Goal: Contribute content: Add original content to the website for others to see

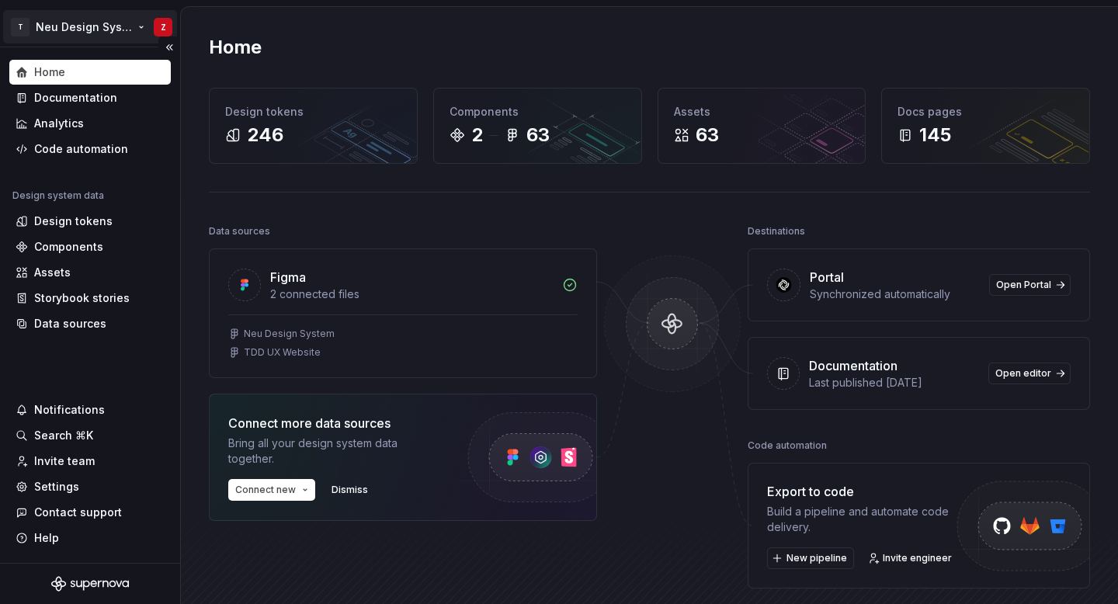
click at [92, 24] on html "T Neu Design System Z Home Documentation Analytics Code automation Design syste…" at bounding box center [559, 302] width 1118 height 604
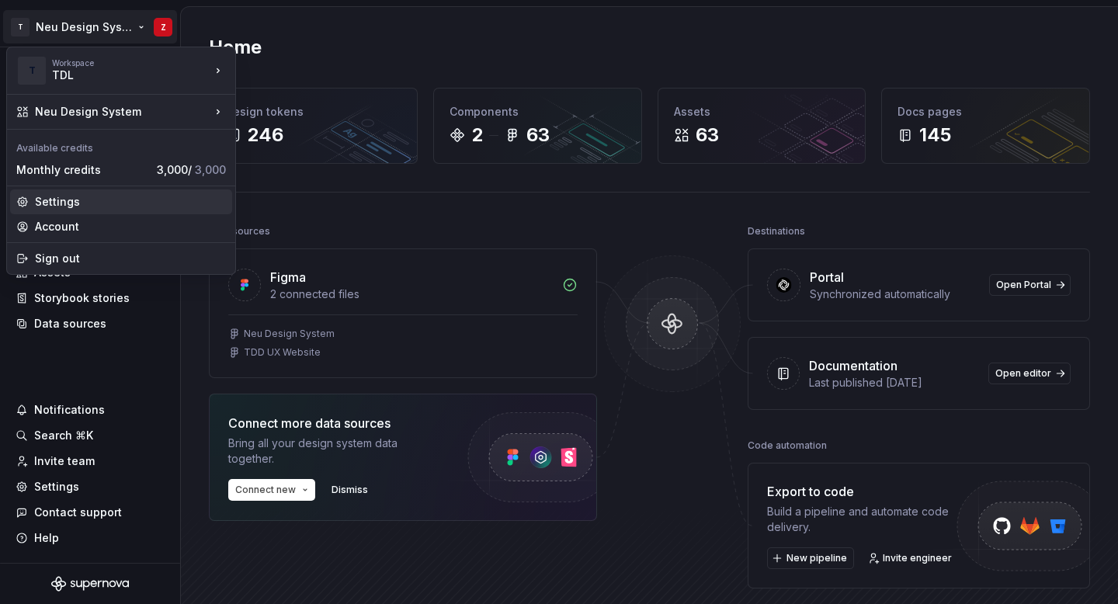
click at [69, 201] on div "Settings" at bounding box center [130, 202] width 191 height 16
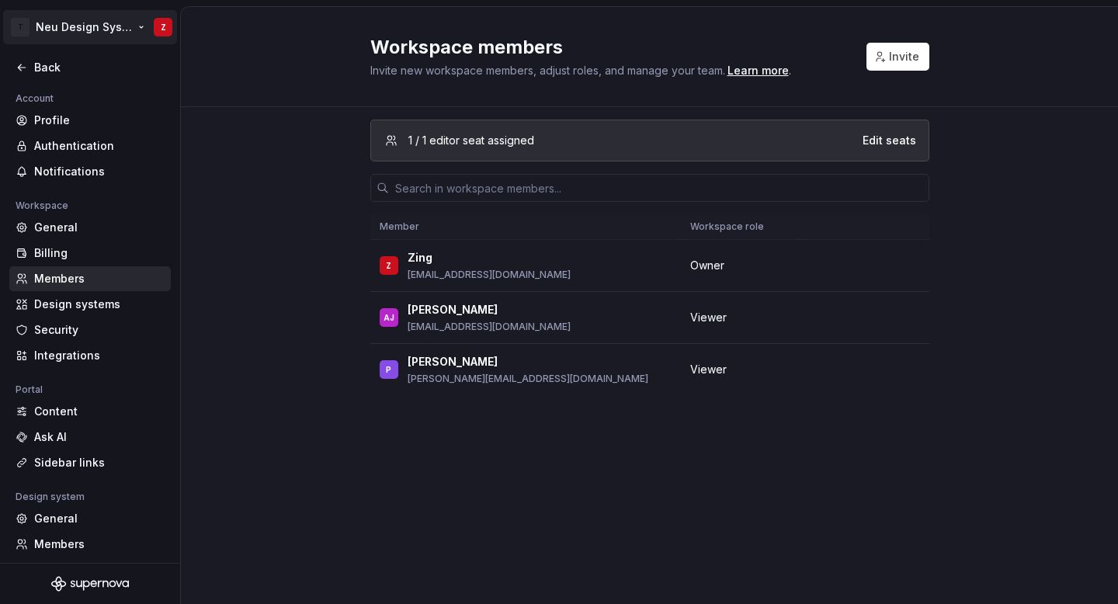
click at [106, 39] on html "T Neu Design System Z Back Account Profile Authentication Notifications Workspa…" at bounding box center [559, 302] width 1118 height 604
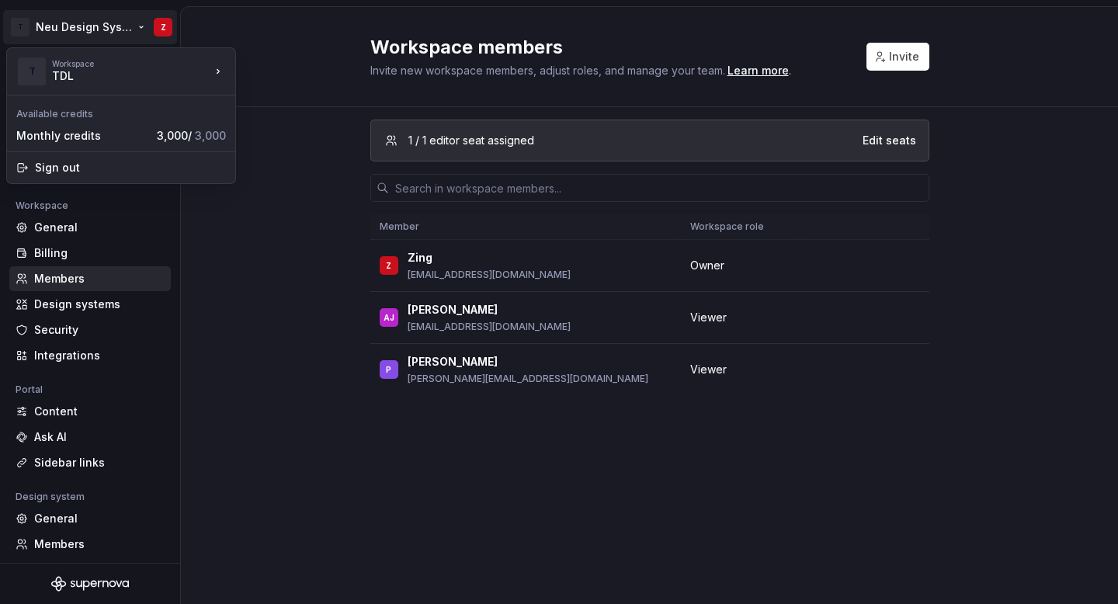
click at [262, 293] on html "T Neu Design System Z Back Account Profile Authentication Notifications Workspa…" at bounding box center [559, 302] width 1118 height 604
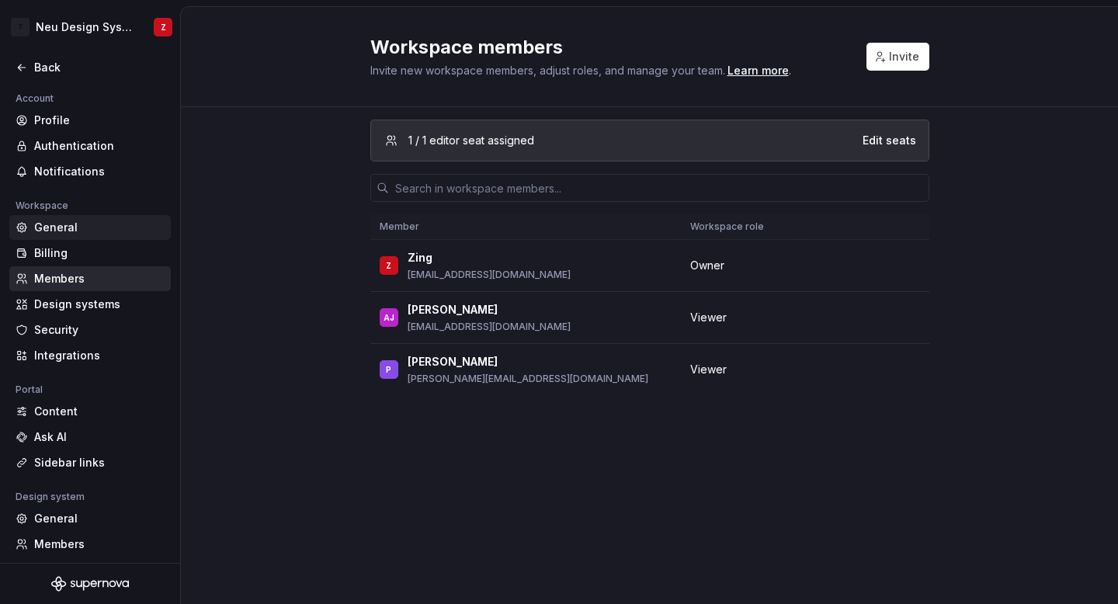
click at [124, 235] on div "General" at bounding box center [99, 228] width 130 height 16
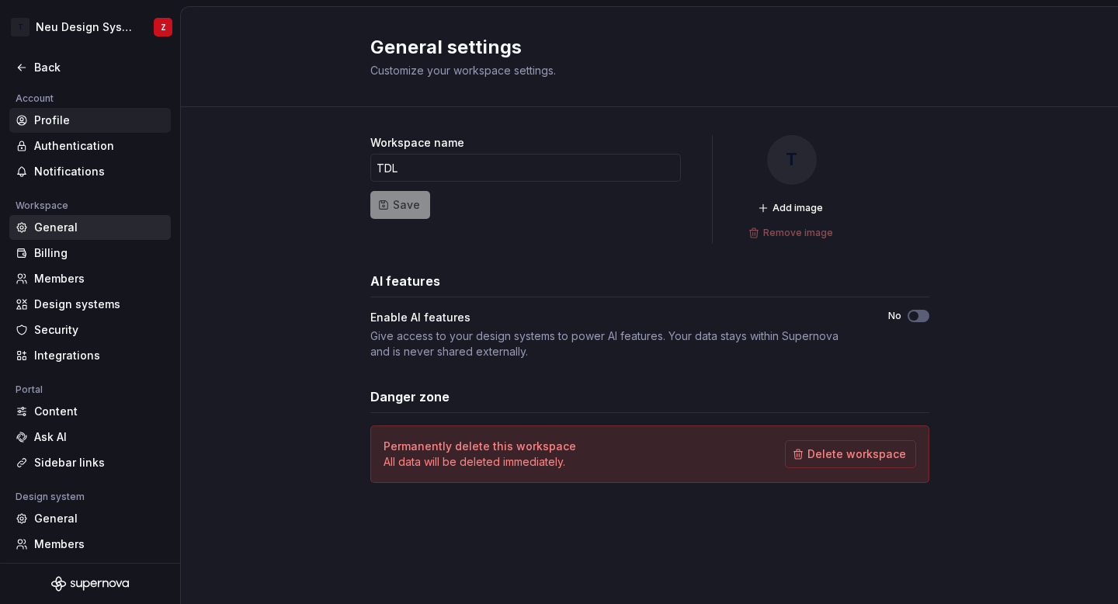
click at [113, 120] on div "Profile" at bounding box center [99, 121] width 130 height 16
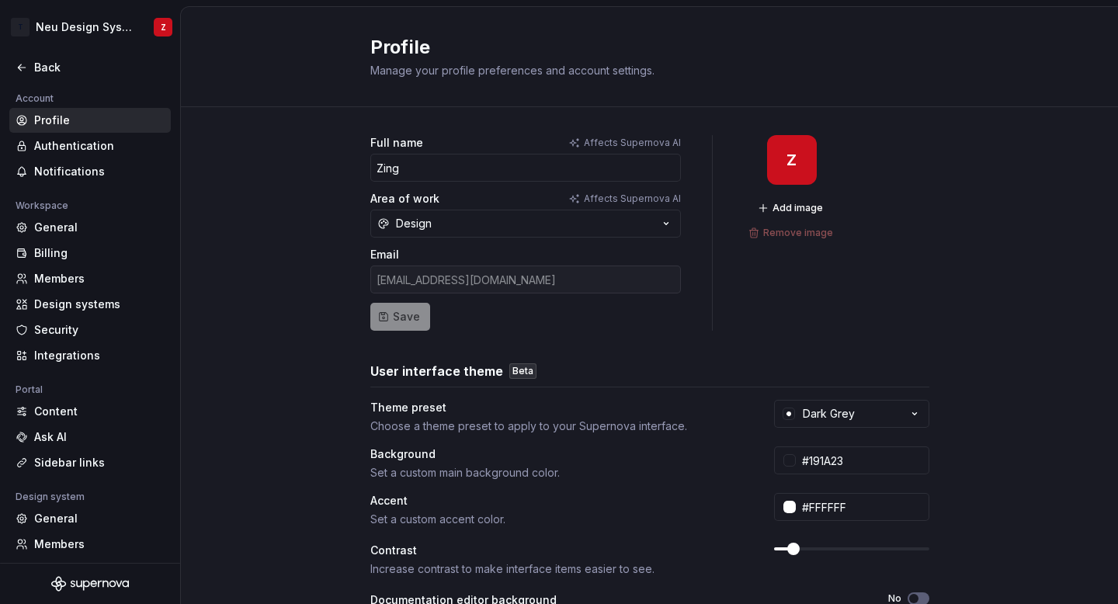
scroll to position [61, 0]
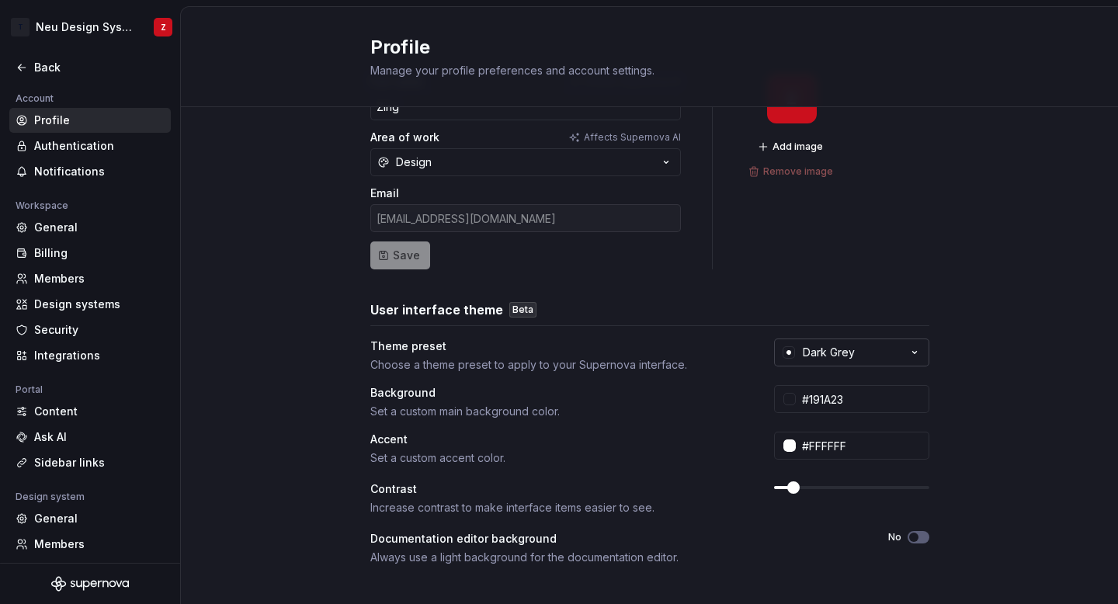
click at [849, 352] on div "Dark Grey" at bounding box center [829, 353] width 52 height 16
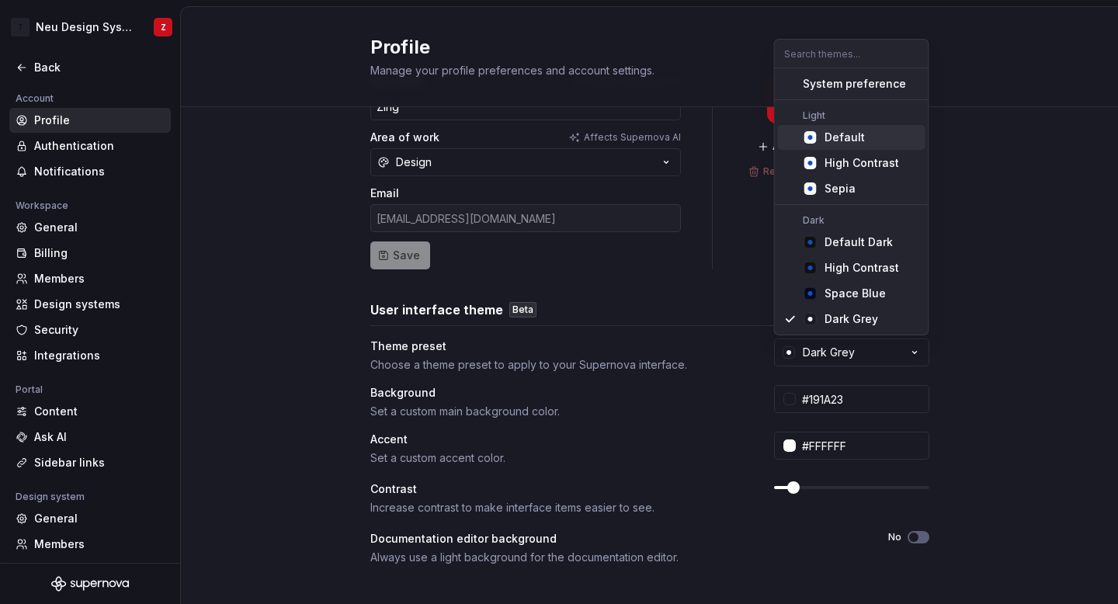
click at [873, 137] on div "Default" at bounding box center [871, 138] width 95 height 16
type input "#FBFCFE"
type input "#104FC6"
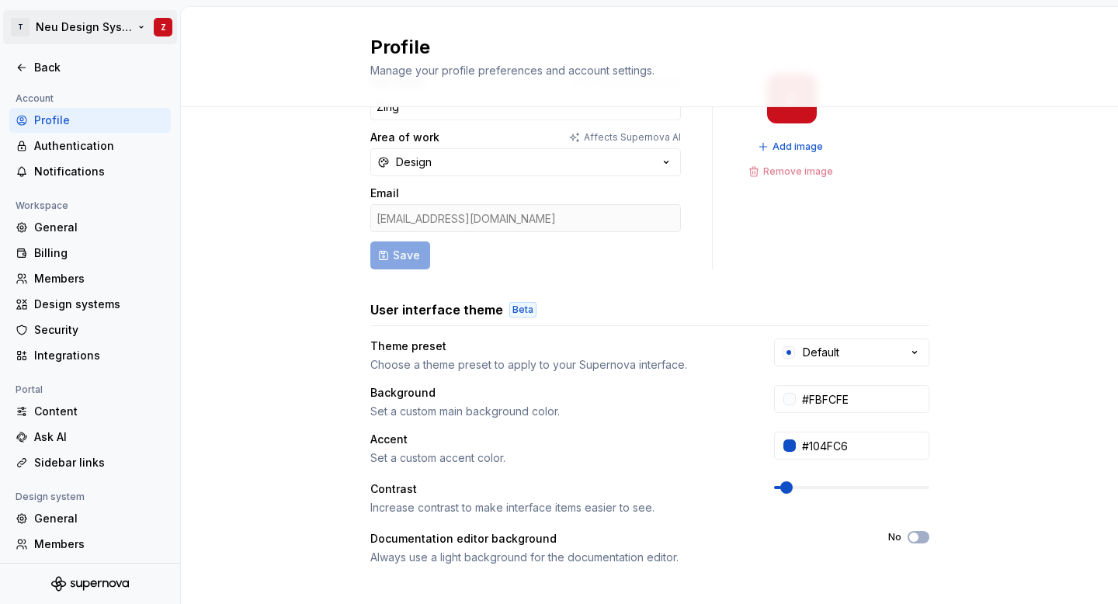
click at [114, 30] on html "T Neu Design System Z Back Account Profile Authentication Notifications Workspa…" at bounding box center [559, 302] width 1118 height 604
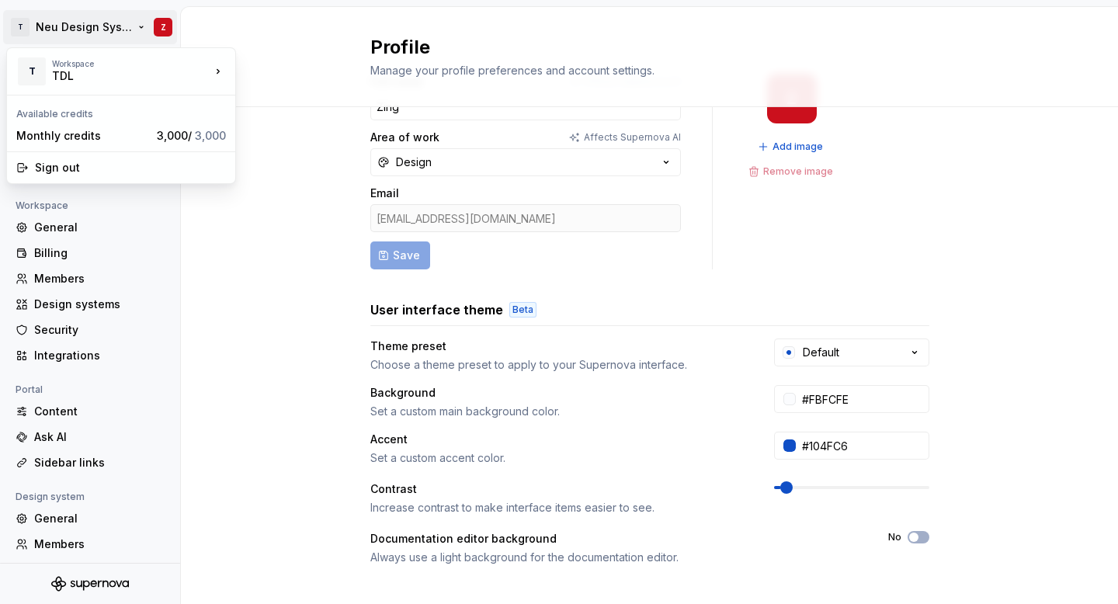
click at [170, 234] on html "T Neu Design System Z Back Account Profile Authentication Notifications Workspa…" at bounding box center [559, 302] width 1118 height 604
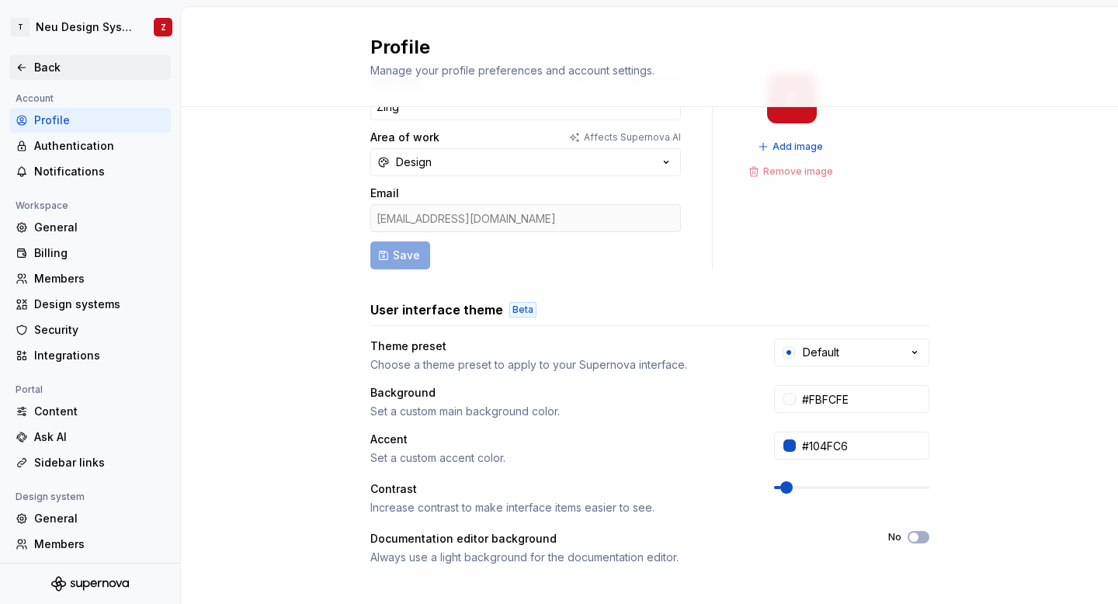
click at [37, 61] on div "Back" at bounding box center [99, 68] width 130 height 16
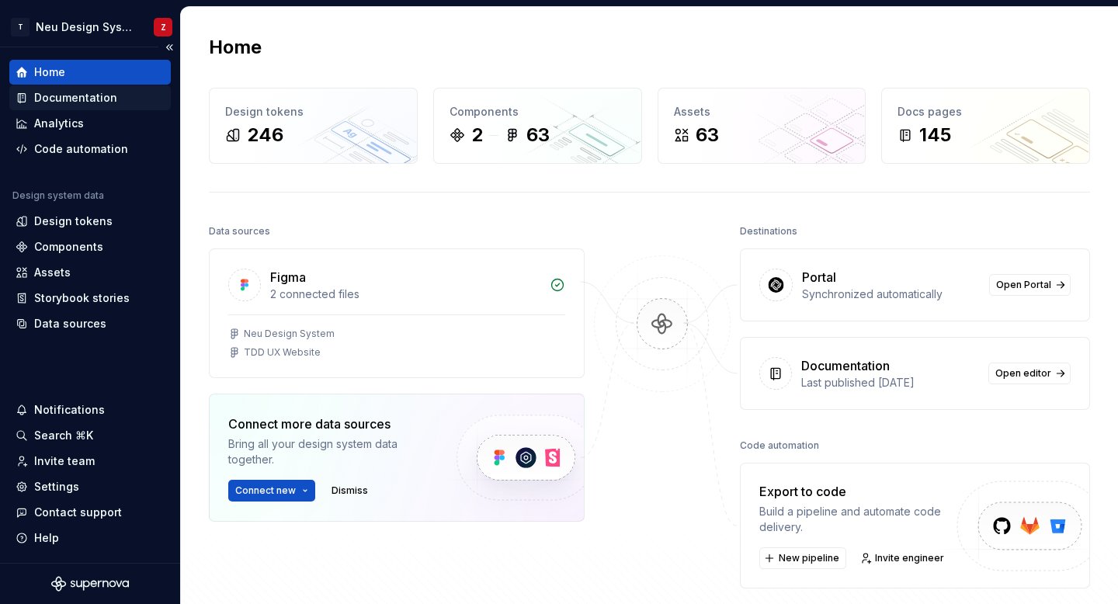
click at [118, 97] on div "Documentation" at bounding box center [90, 98] width 149 height 16
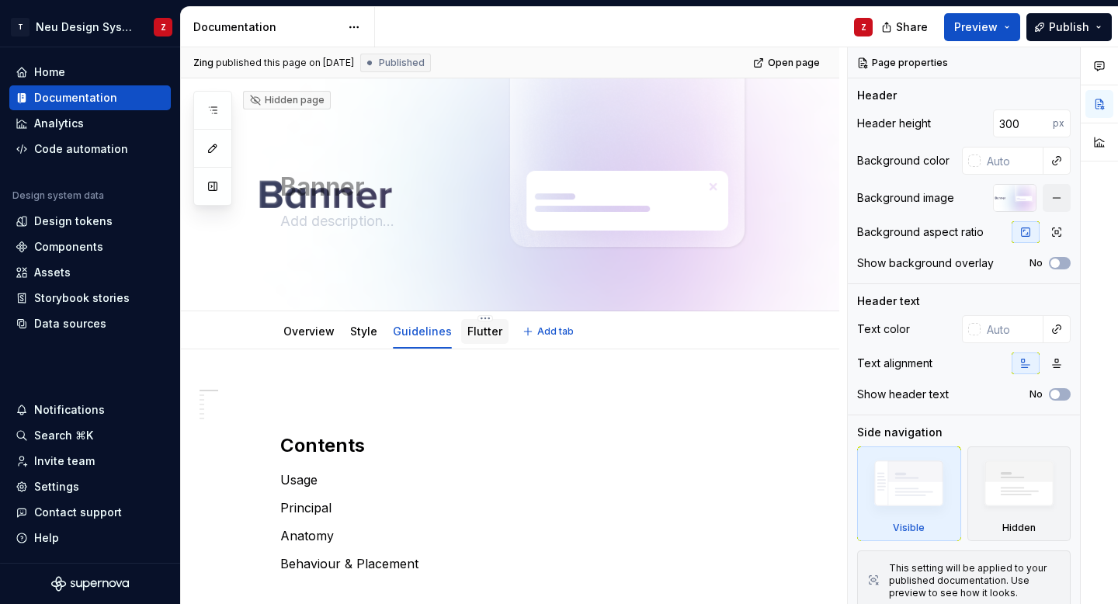
click at [467, 336] on link "Flutter" at bounding box center [484, 331] width 35 height 13
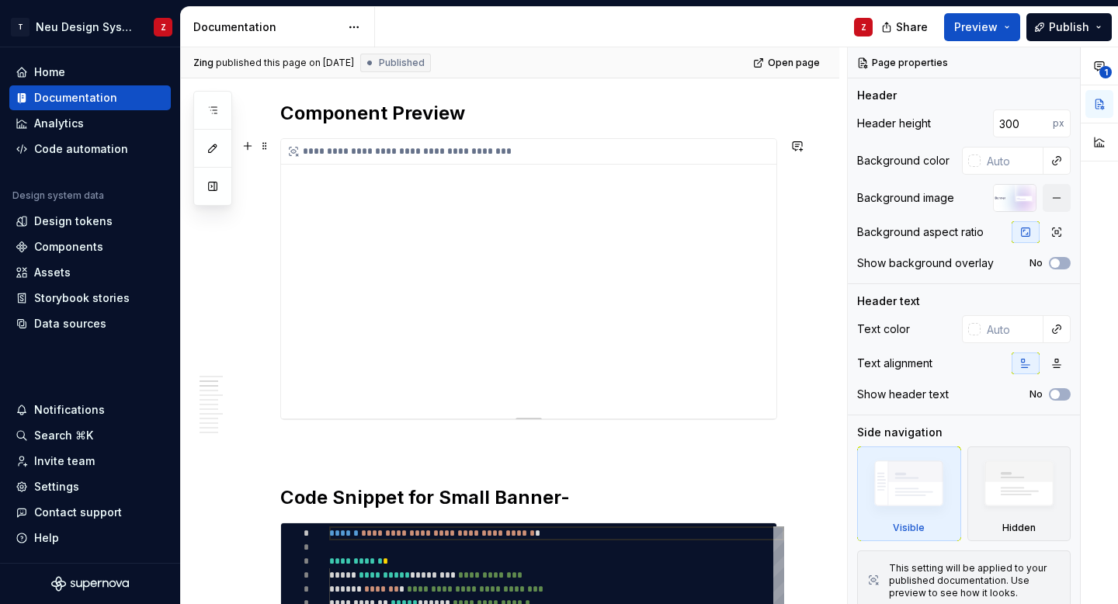
scroll to position [375, 0]
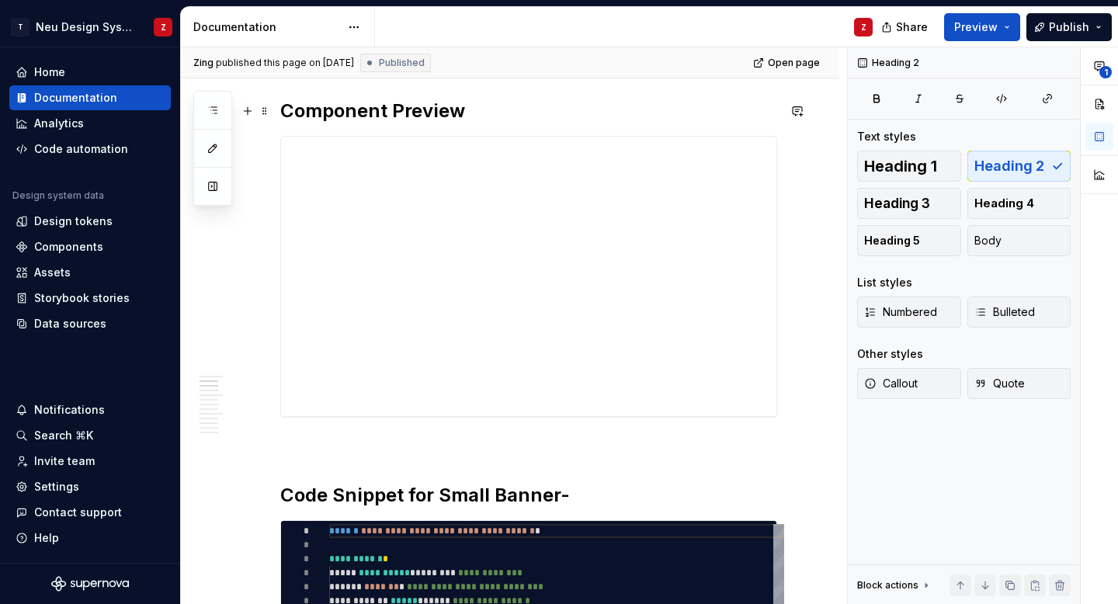
click at [471, 120] on h2 "Component Preview" at bounding box center [528, 111] width 497 height 25
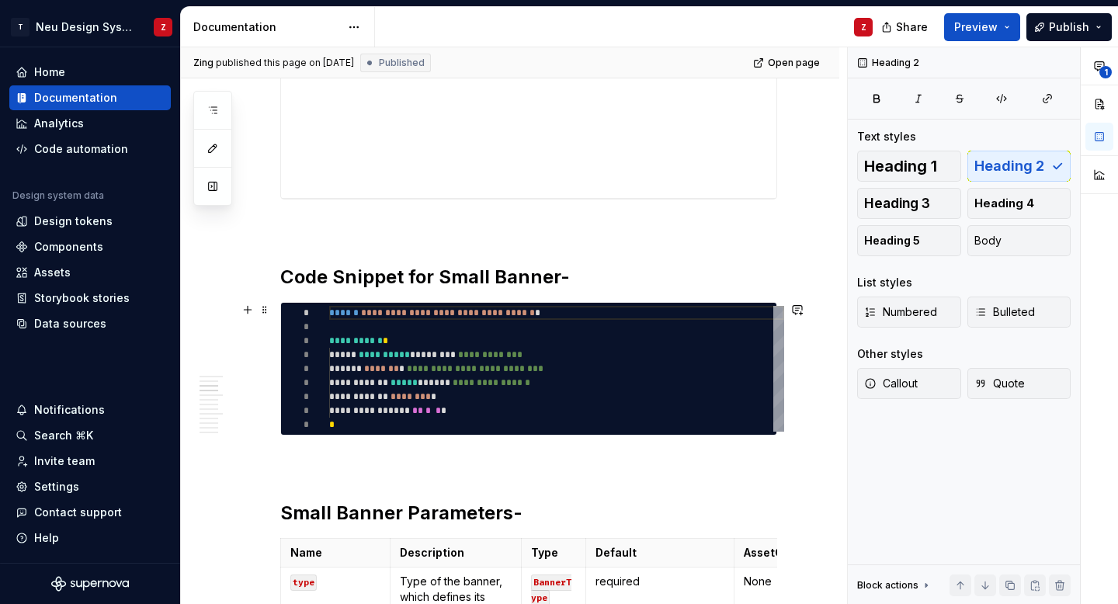
scroll to position [595, 0]
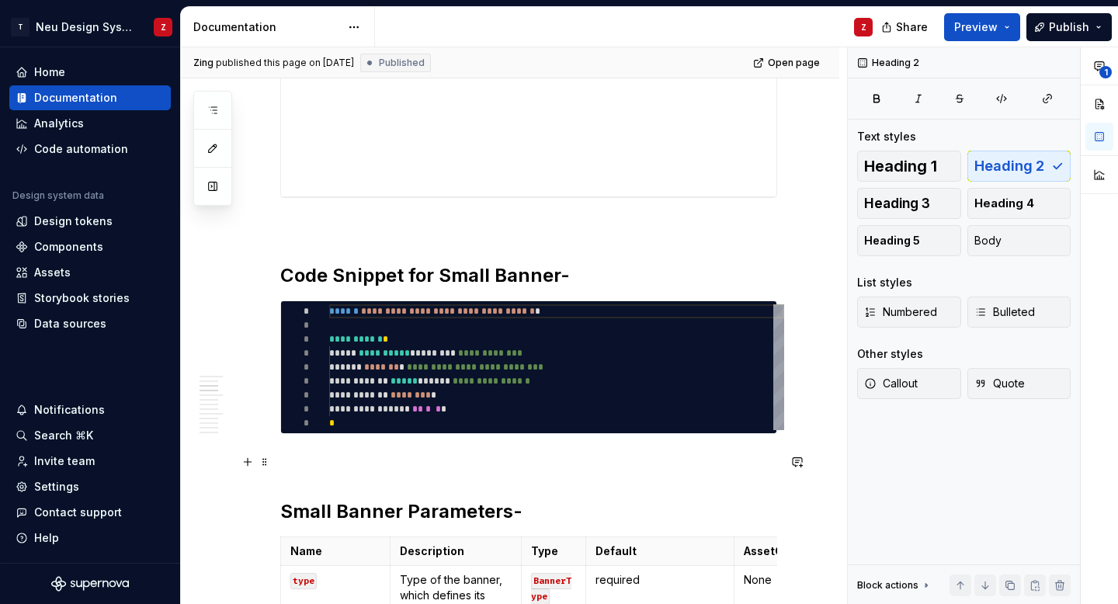
click at [408, 454] on p at bounding box center [528, 462] width 497 height 19
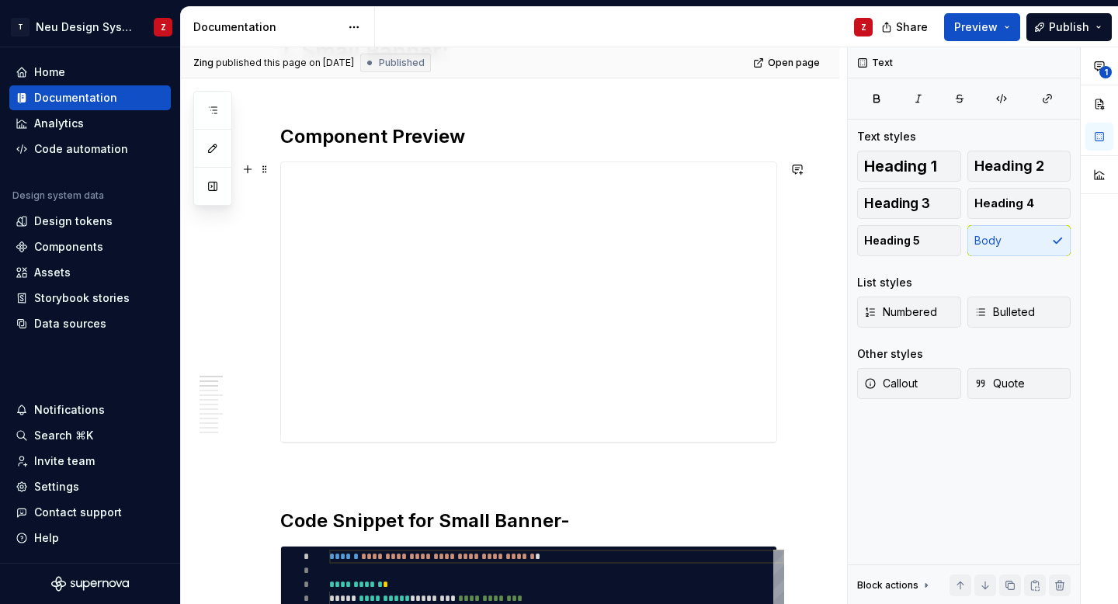
scroll to position [347, 0]
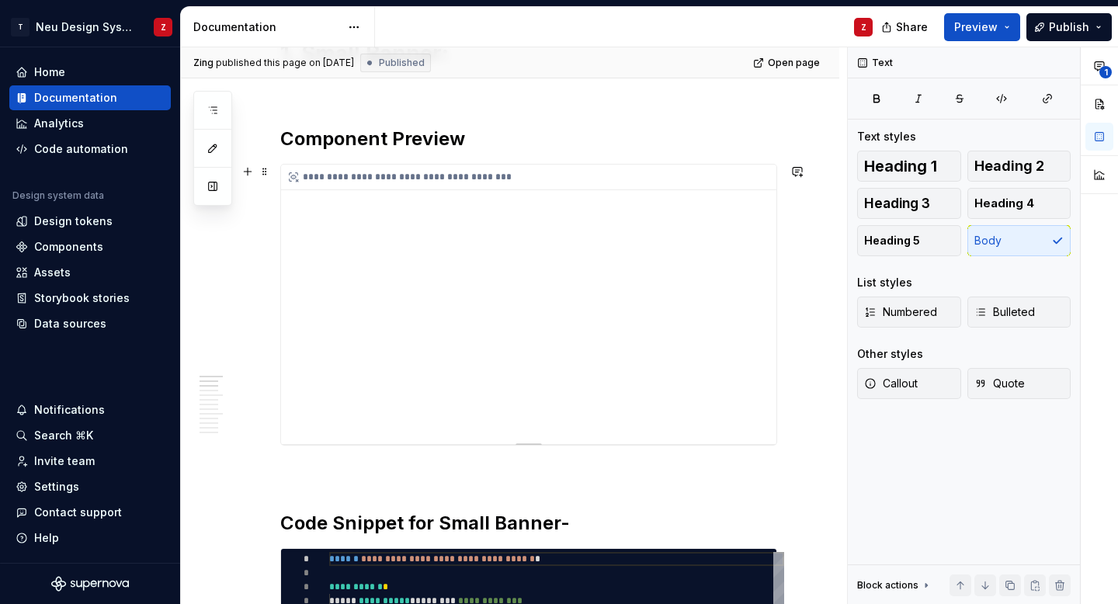
click at [443, 342] on div "**********" at bounding box center [528, 304] width 495 height 279
click at [404, 478] on p at bounding box center [528, 473] width 497 height 19
click at [446, 344] on div "**********" at bounding box center [528, 304] width 495 height 279
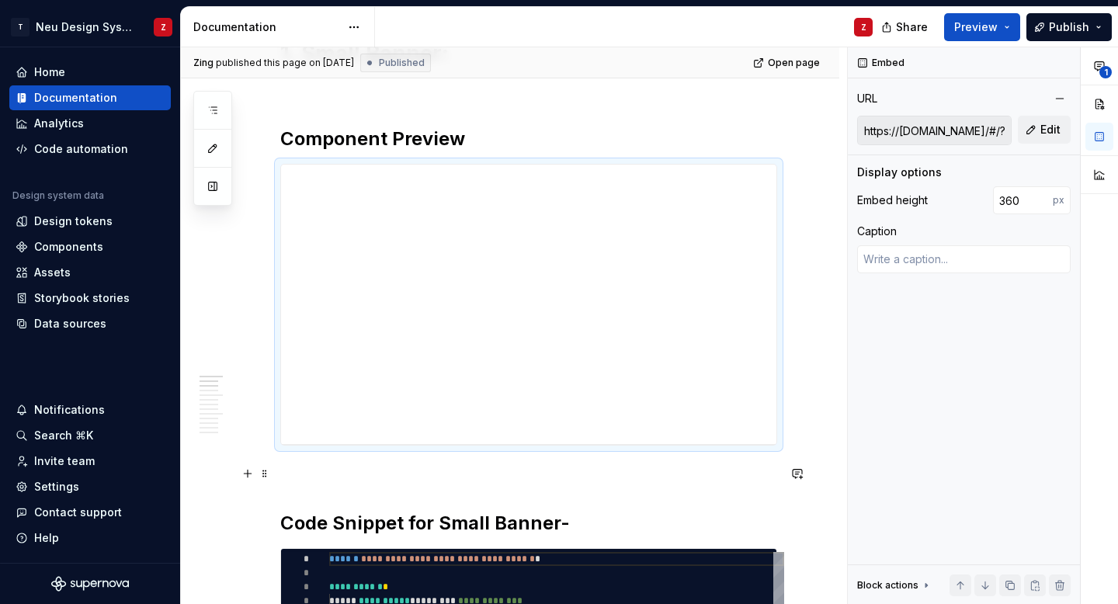
click at [359, 472] on p at bounding box center [528, 473] width 497 height 19
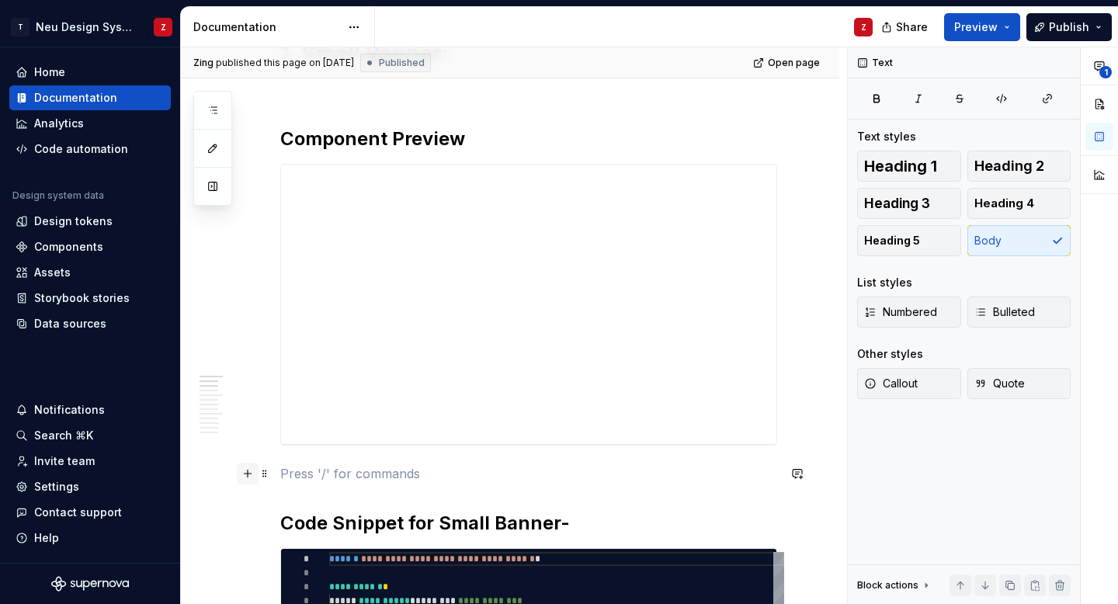
click at [255, 478] on button "button" at bounding box center [248, 474] width 22 height 22
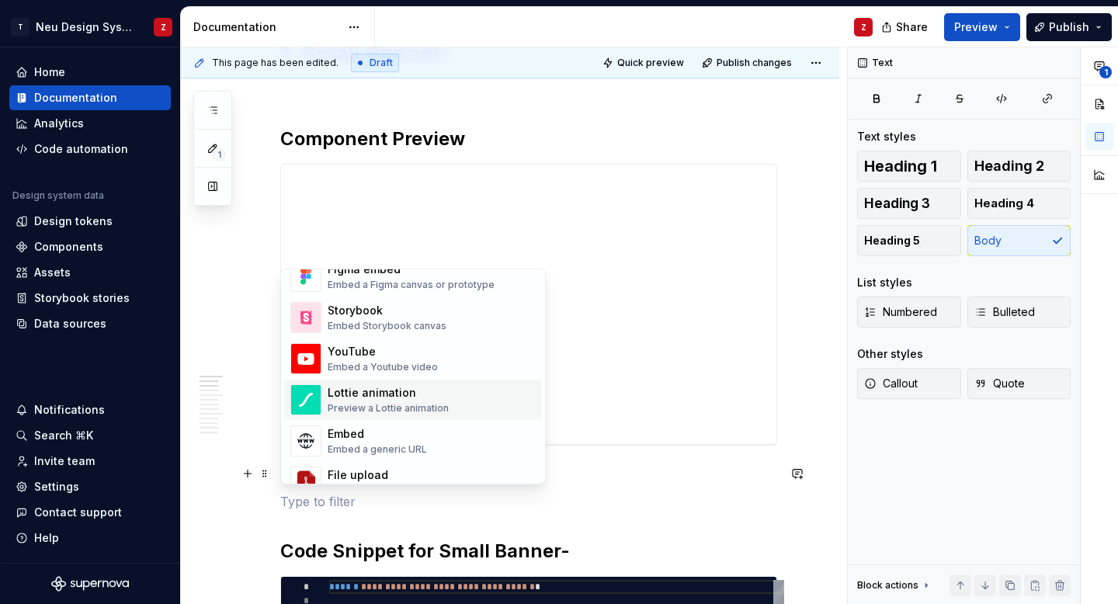
scroll to position [797, 0]
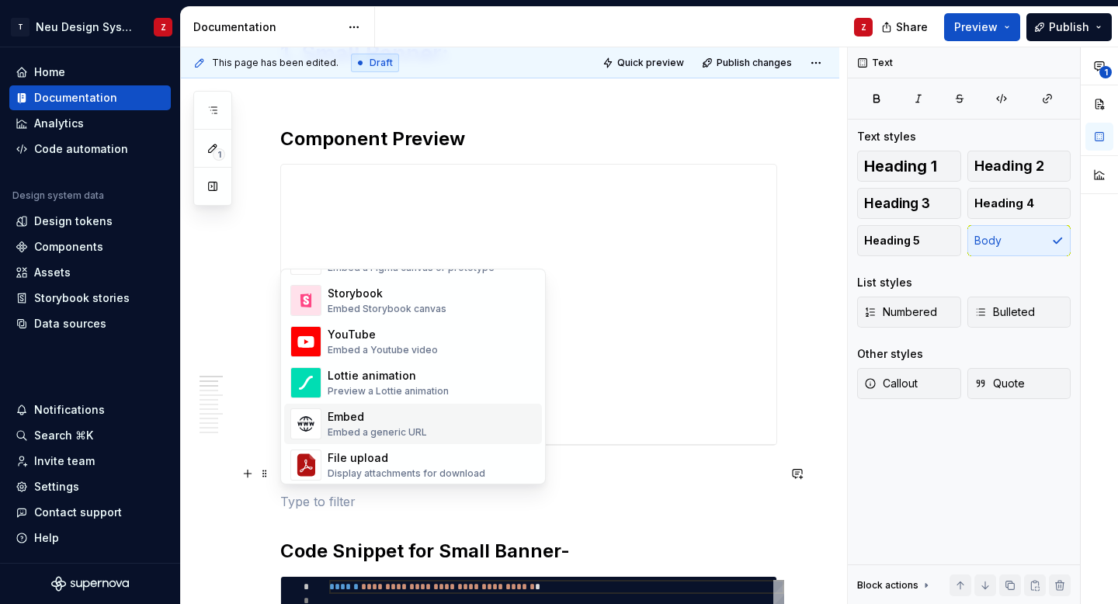
click at [406, 416] on div "Embed" at bounding box center [377, 417] width 99 height 16
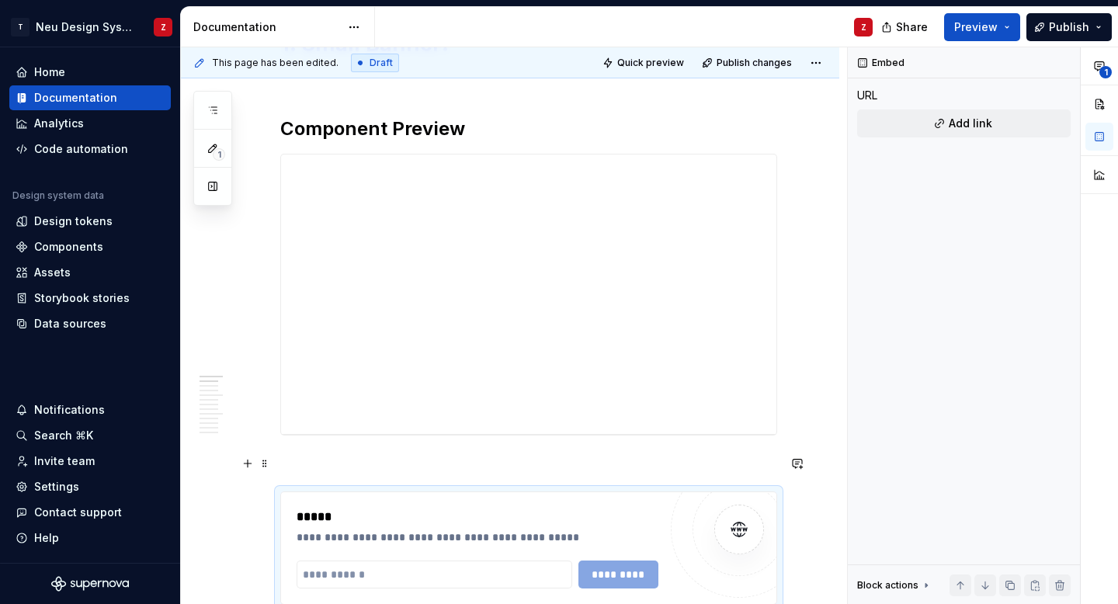
scroll to position [493, 0]
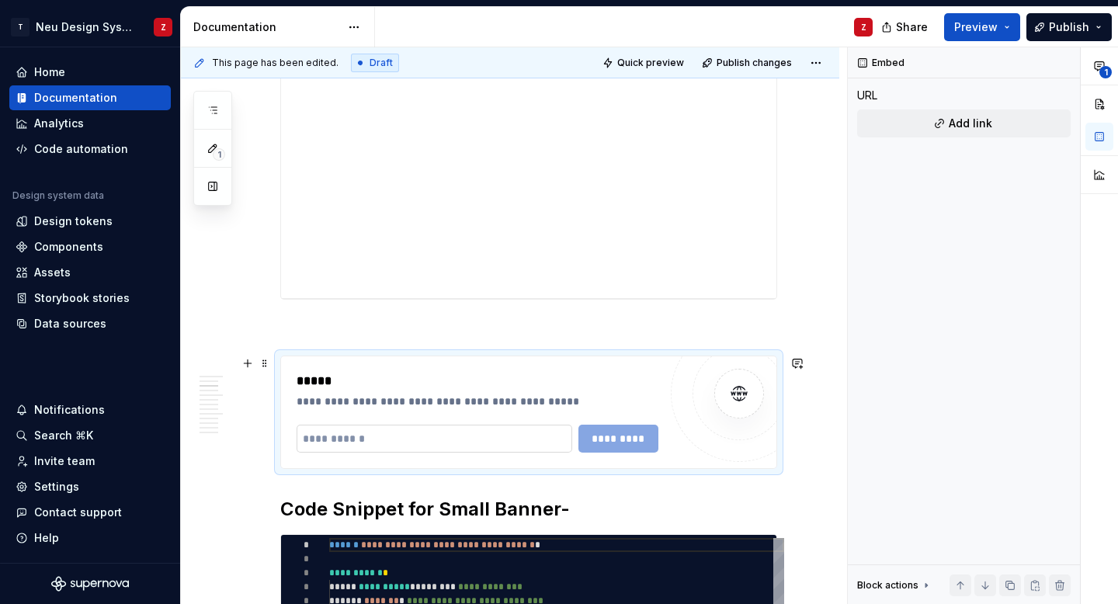
click at [411, 432] on input "text" at bounding box center [435, 439] width 276 height 28
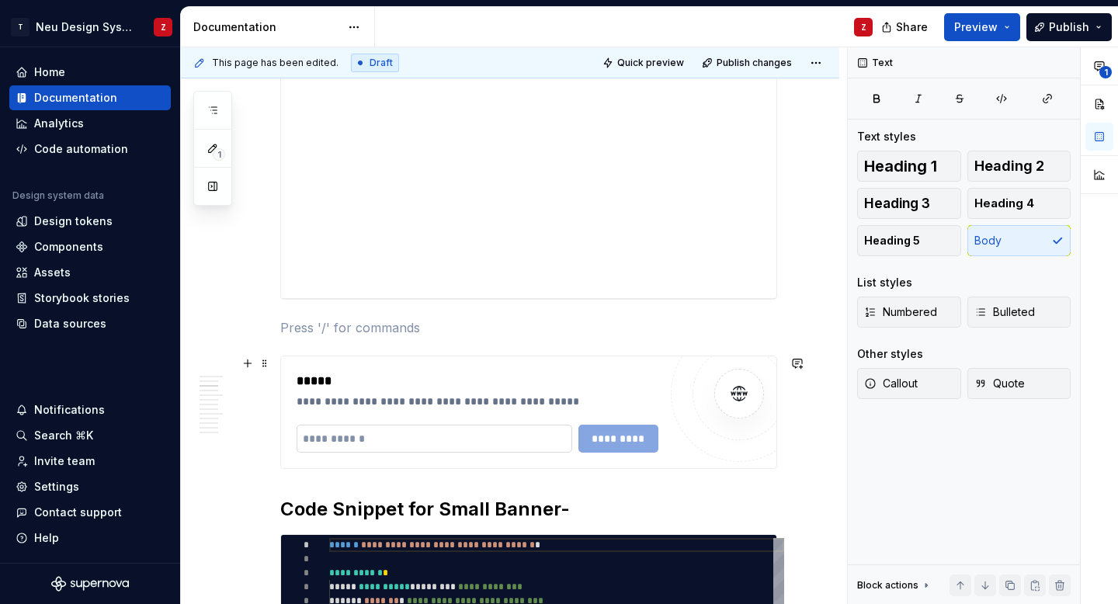
click at [401, 438] on input "text" at bounding box center [435, 439] width 276 height 28
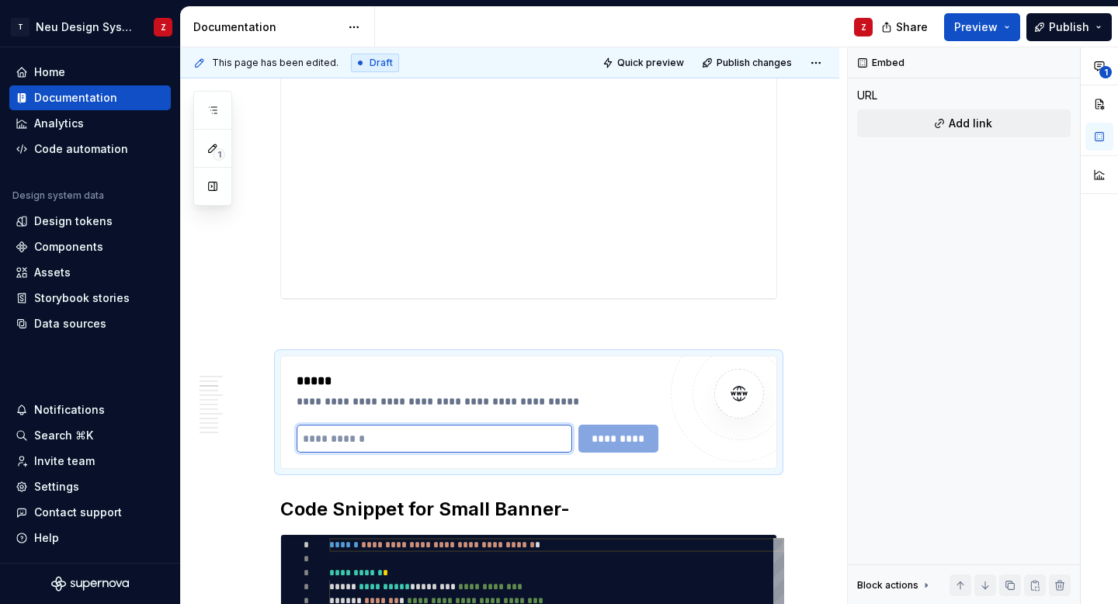
type textarea "*"
paste input "**********"
type input "**********"
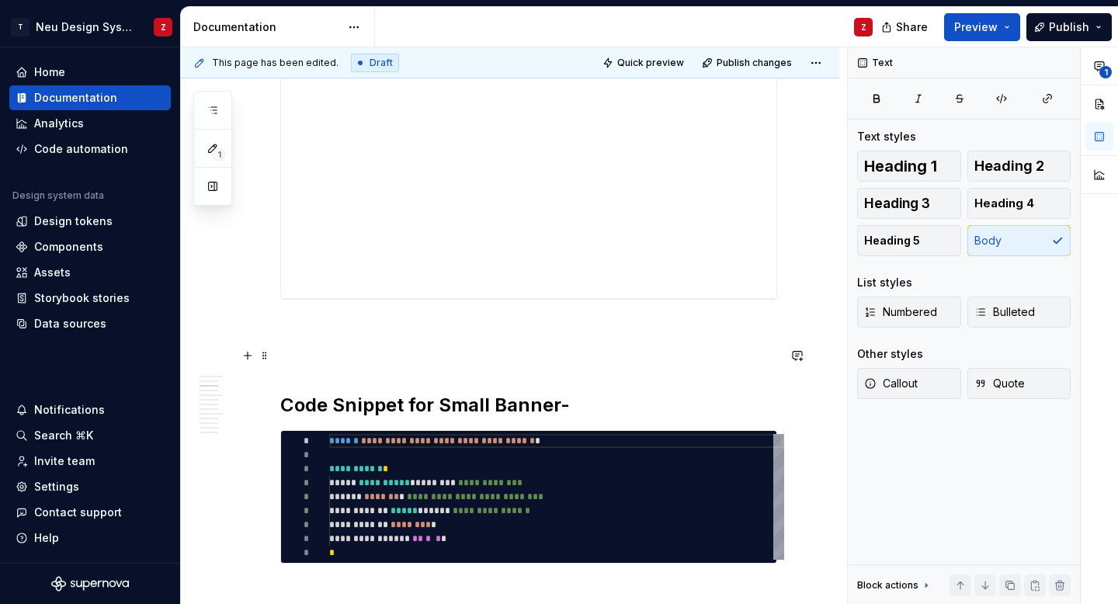
click at [467, 352] on p at bounding box center [528, 355] width 497 height 19
click at [270, 356] on span at bounding box center [265, 356] width 12 height 22
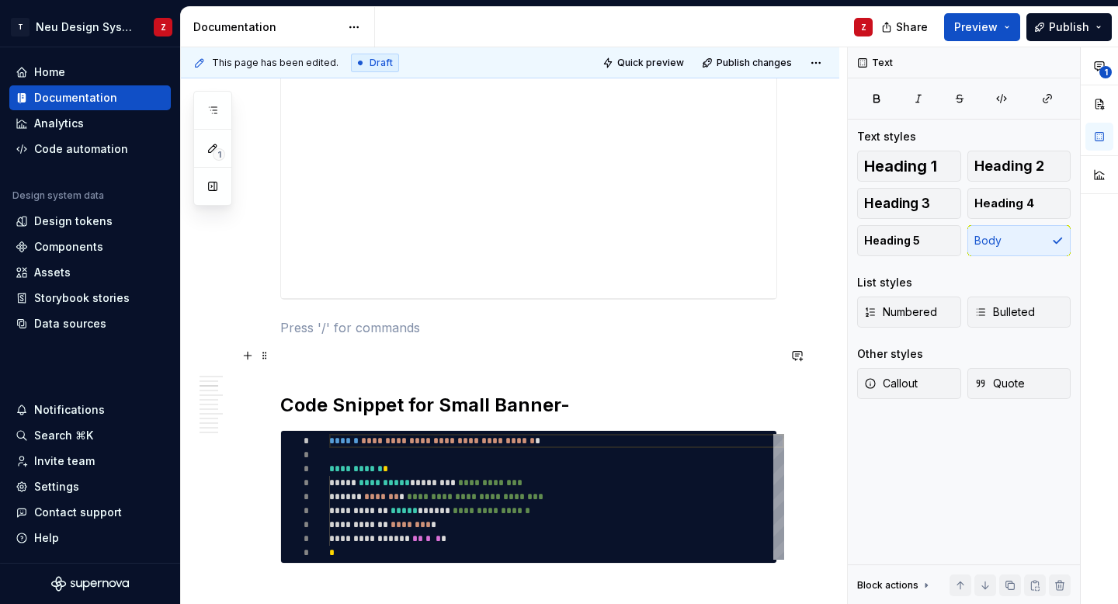
click at [244, 357] on button "button" at bounding box center [248, 356] width 22 height 22
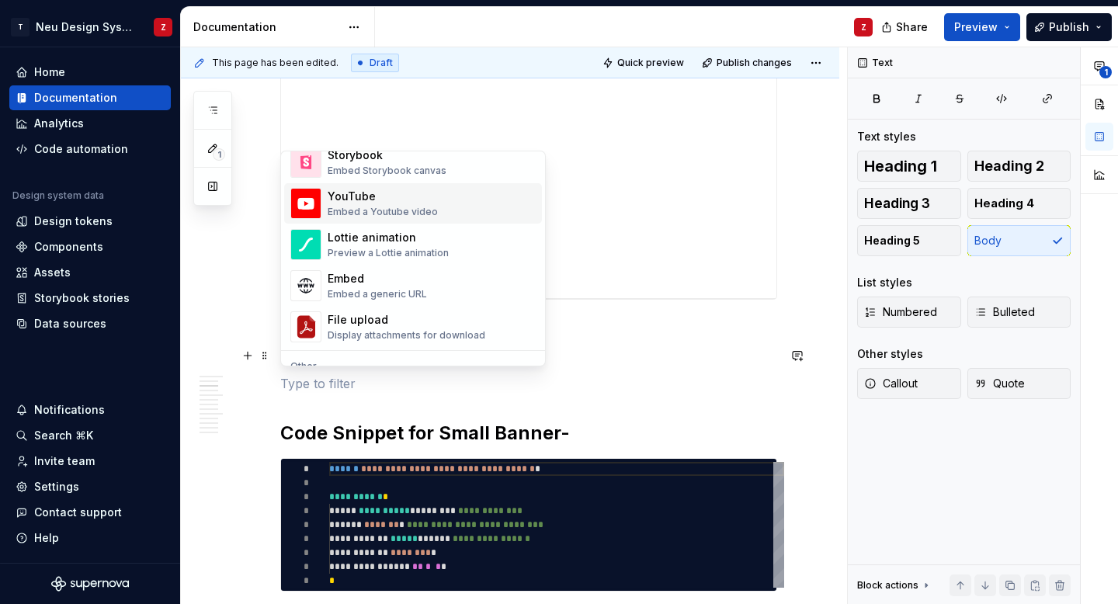
scroll to position [832, 0]
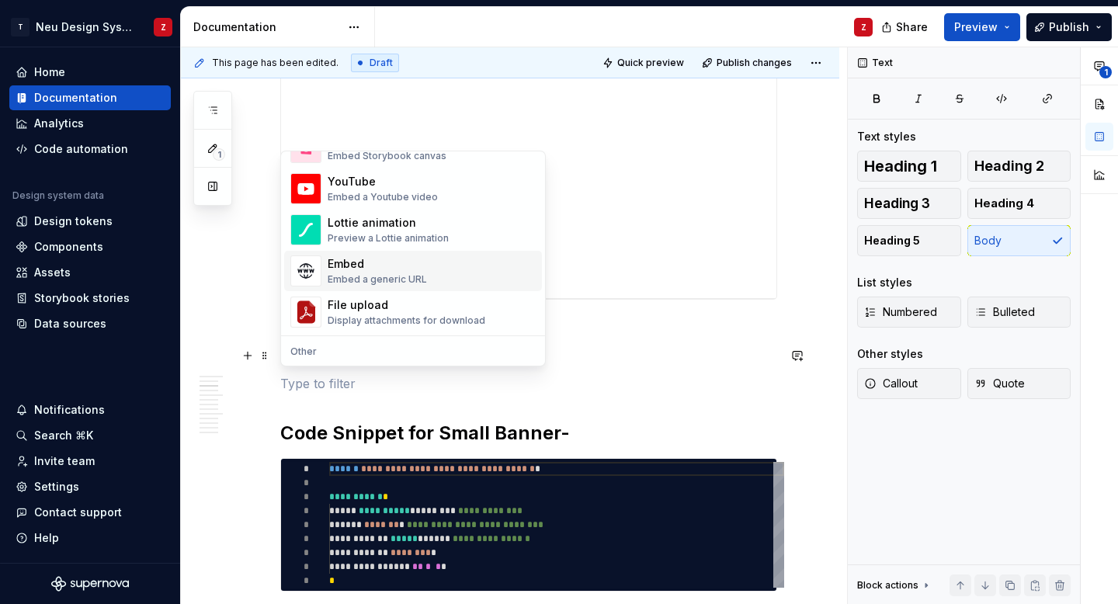
click at [361, 266] on div "Embed" at bounding box center [377, 264] width 99 height 16
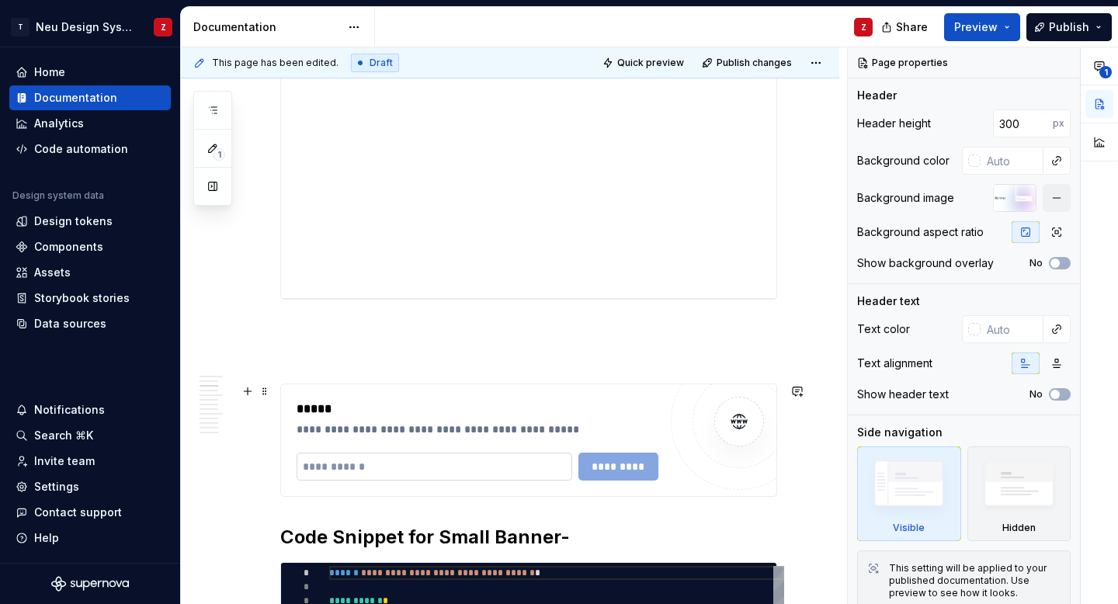
click at [356, 461] on input "text" at bounding box center [435, 467] width 276 height 28
type textarea "*"
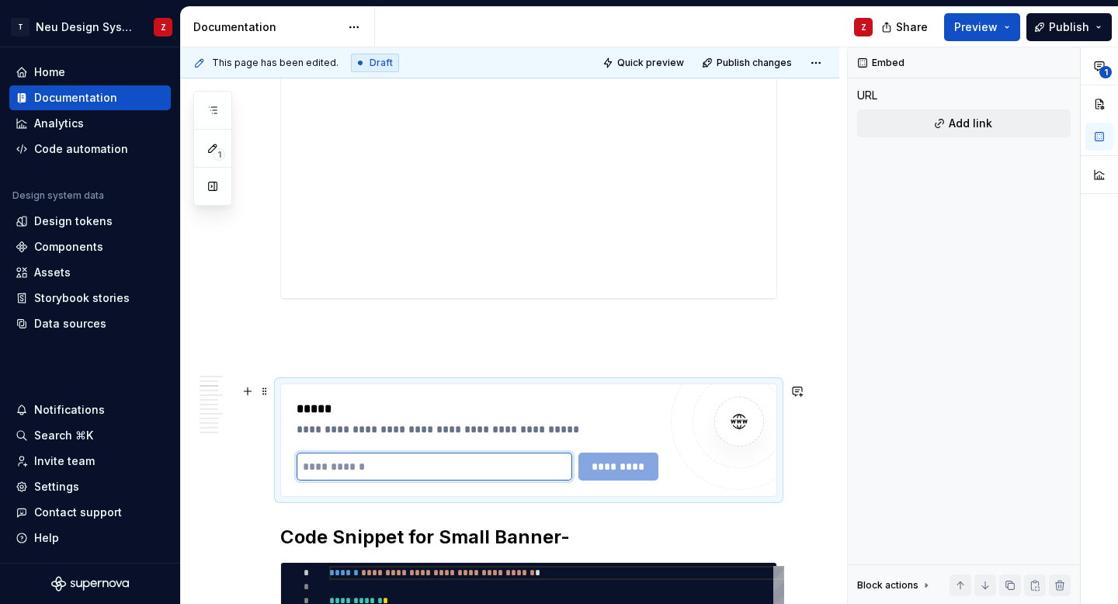
paste input "**********"
type input "**********"
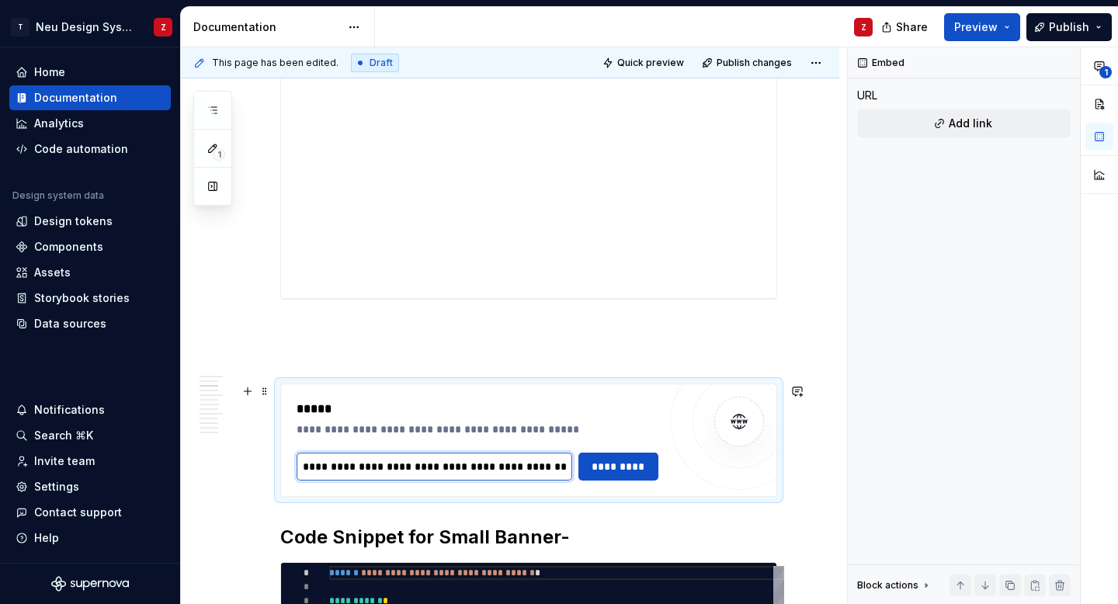
scroll to position [0, 99]
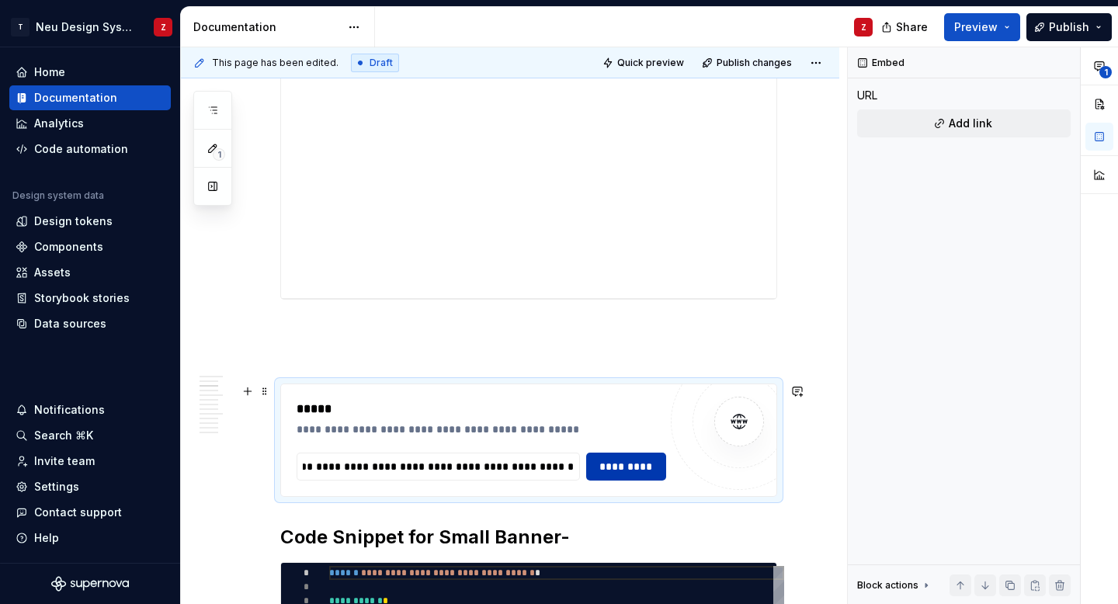
click at [633, 461] on span "*********" at bounding box center [626, 467] width 60 height 16
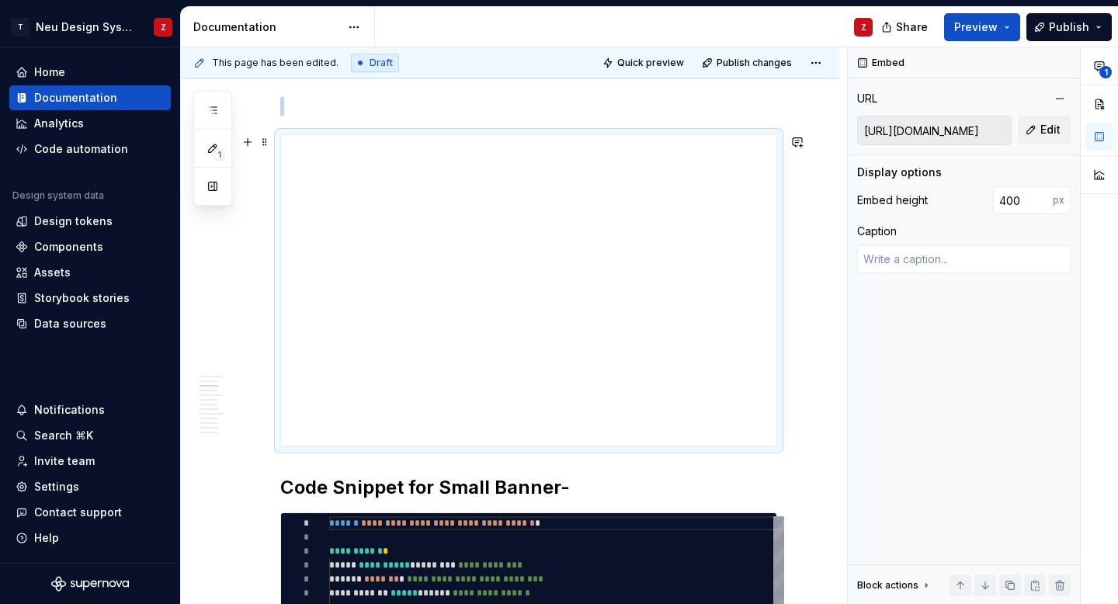
scroll to position [744, 0]
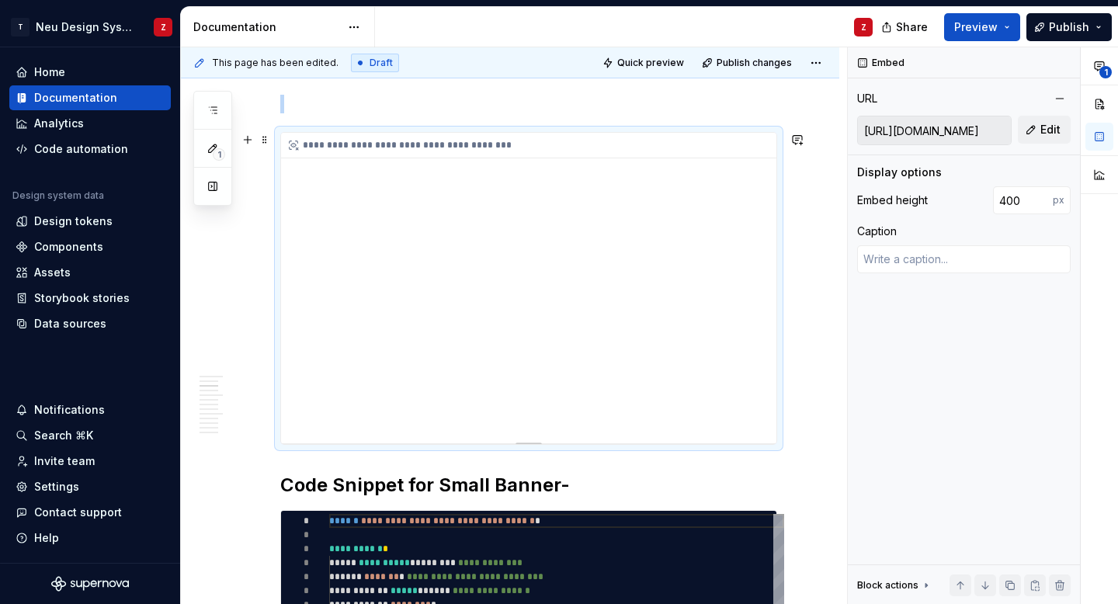
click at [536, 272] on div "**********" at bounding box center [528, 288] width 495 height 311
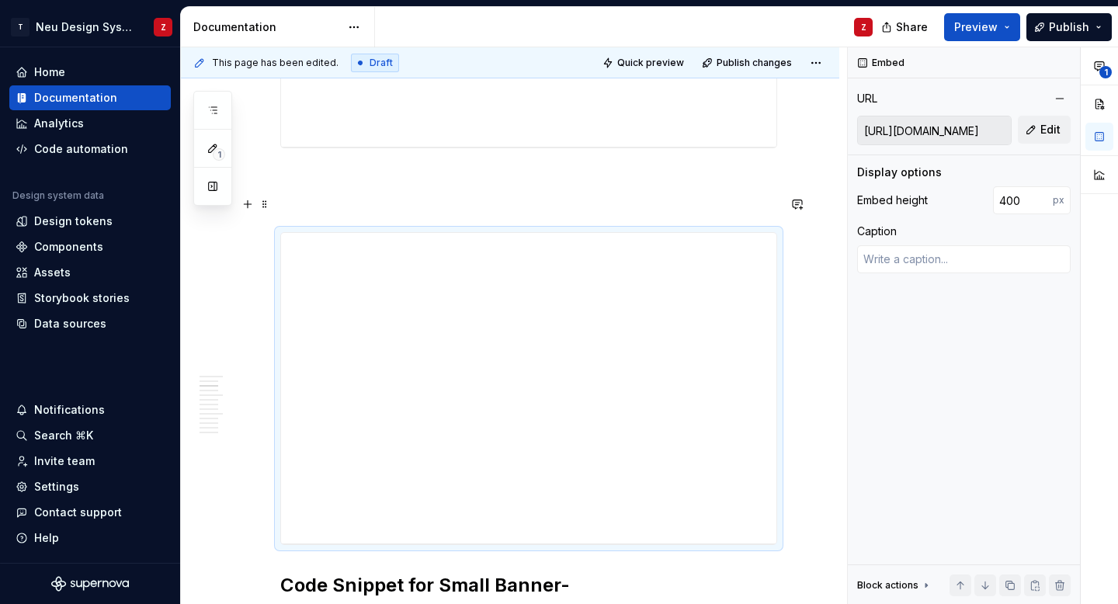
click at [560, 206] on p at bounding box center [528, 204] width 497 height 19
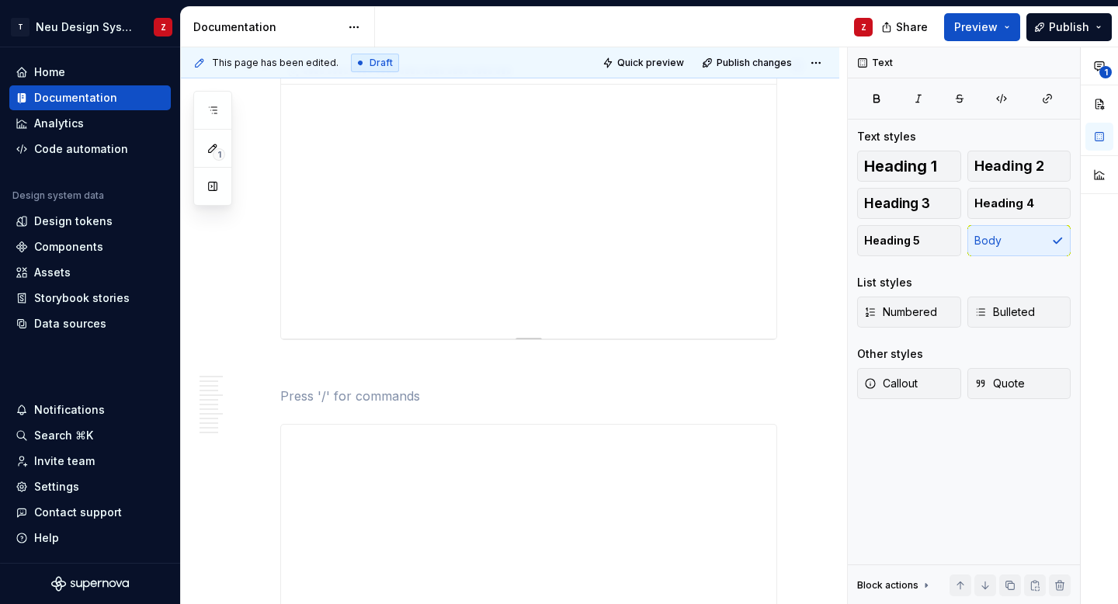
click at [519, 264] on div "**********" at bounding box center [528, 198] width 495 height 279
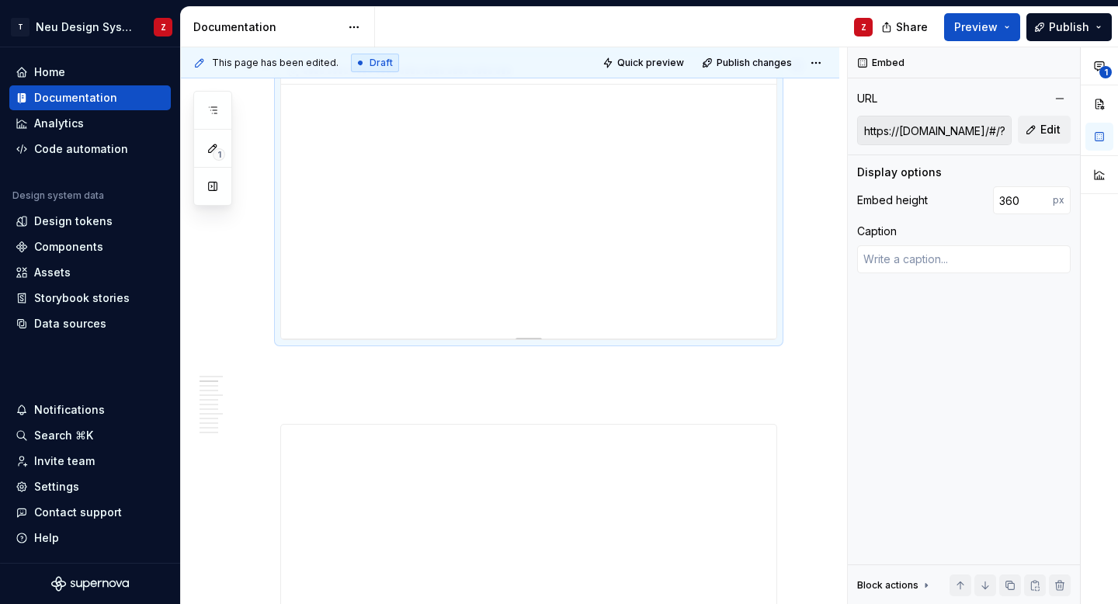
scroll to position [279, 0]
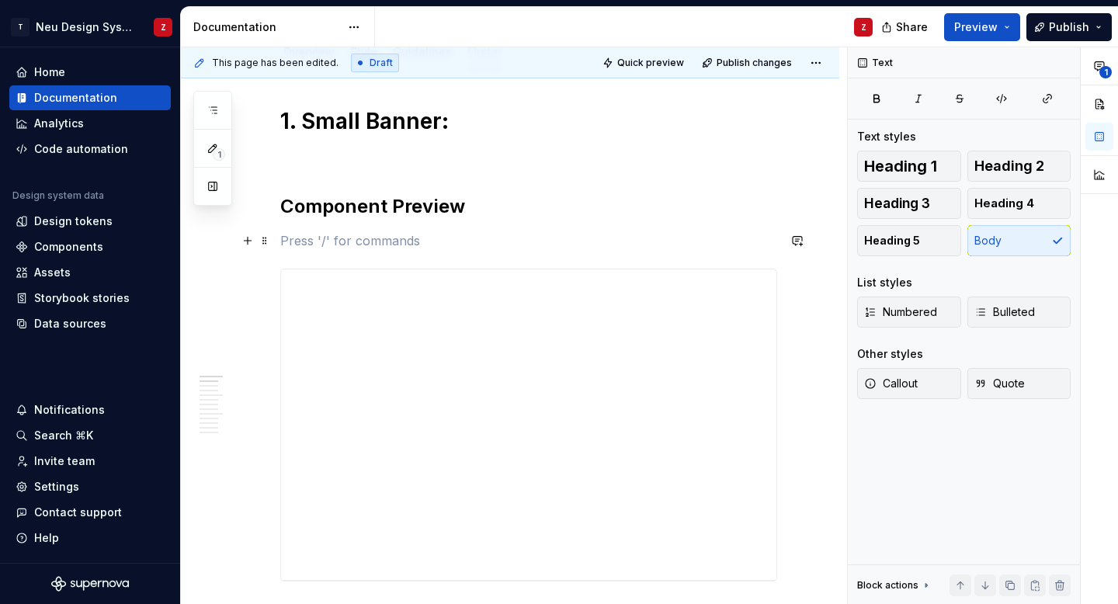
click at [445, 238] on p at bounding box center [528, 240] width 497 height 19
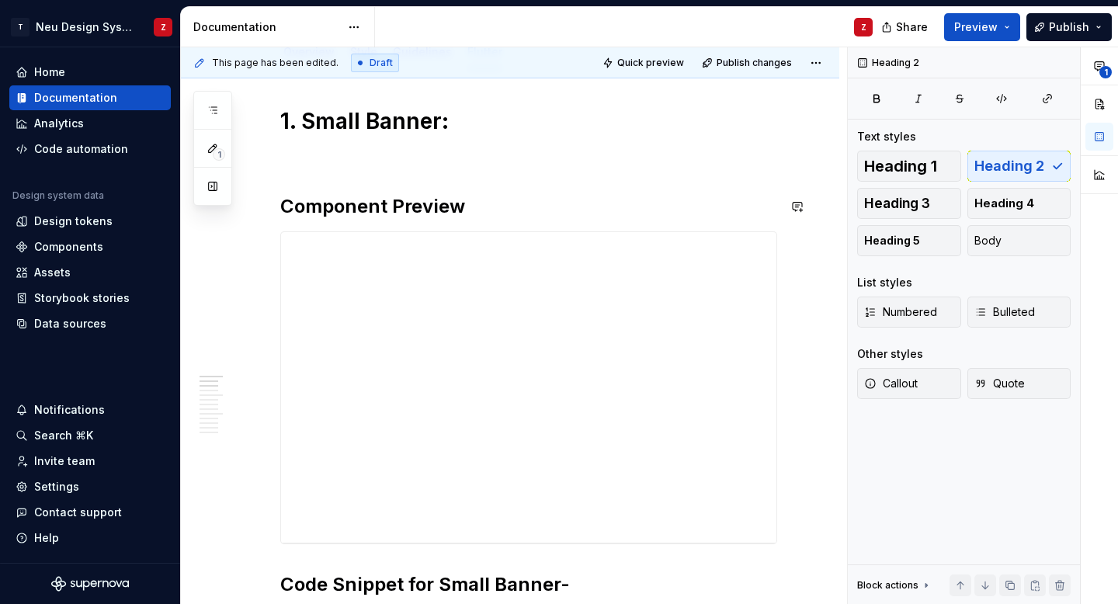
click at [1060, 26] on span "Publish" at bounding box center [1069, 27] width 40 height 16
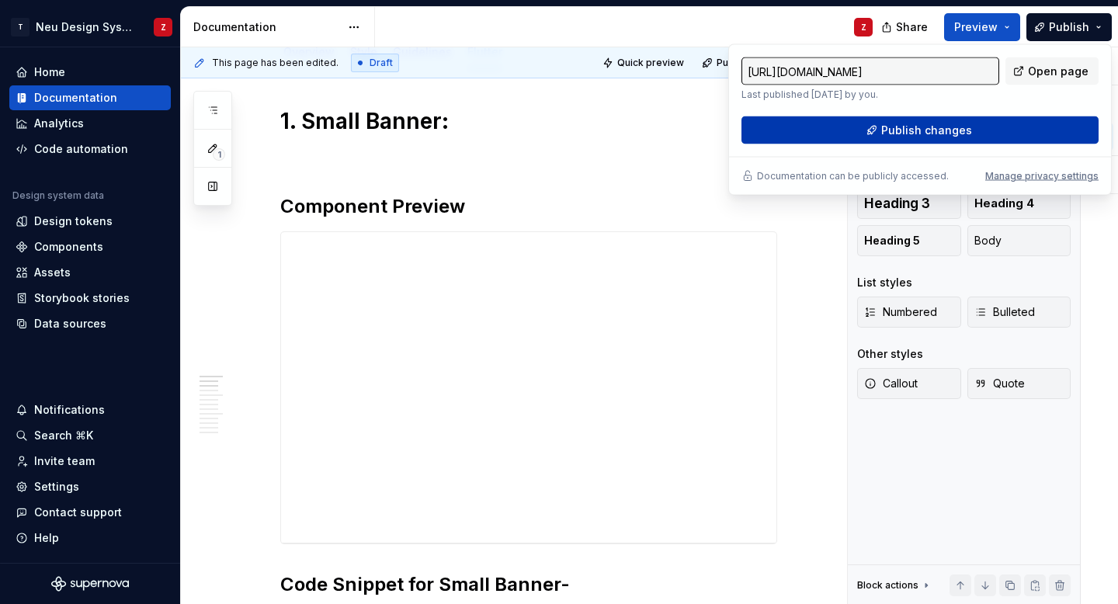
click at [932, 131] on span "Publish changes" at bounding box center [926, 131] width 91 height 16
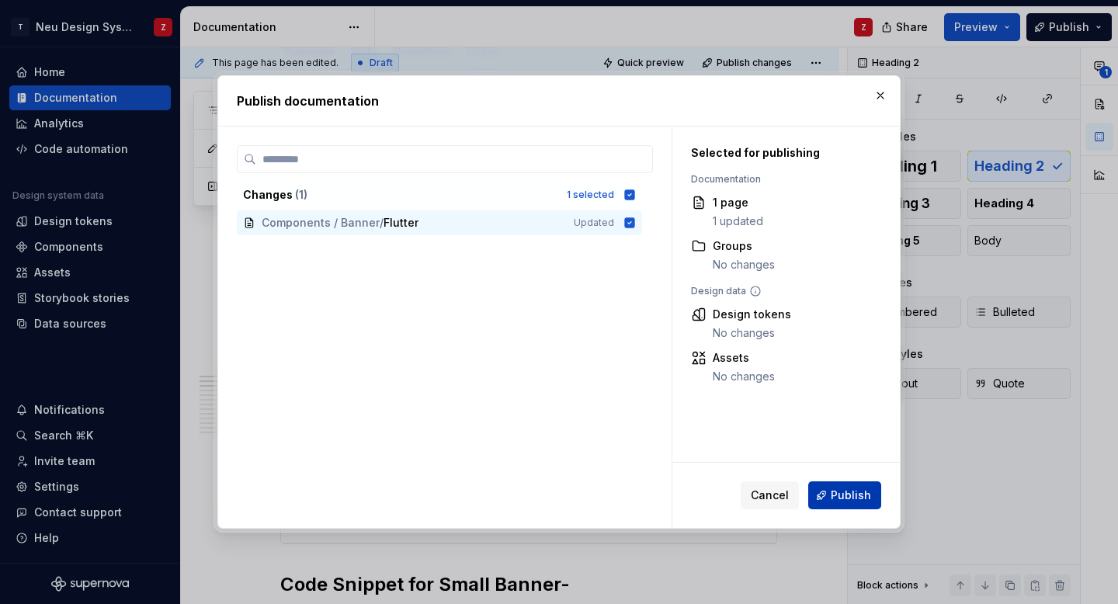
click at [842, 491] on span "Publish" at bounding box center [851, 496] width 40 height 16
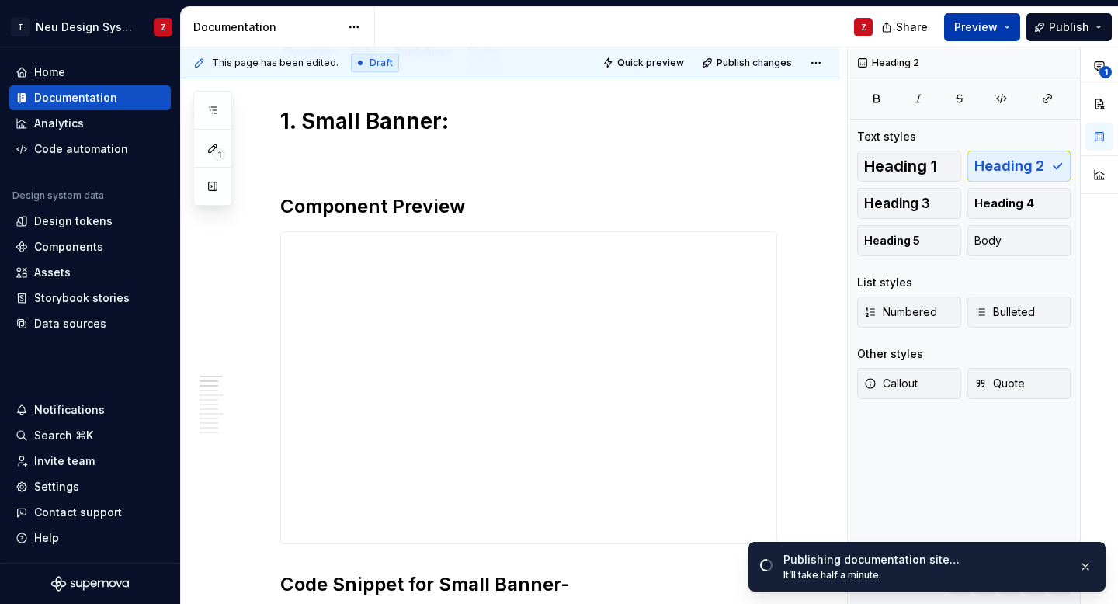
click at [1005, 40] on div "Share Preview Publish" at bounding box center [1001, 27] width 233 height 40
click at [985, 20] on span "Preview" at bounding box center [975, 27] width 43 height 16
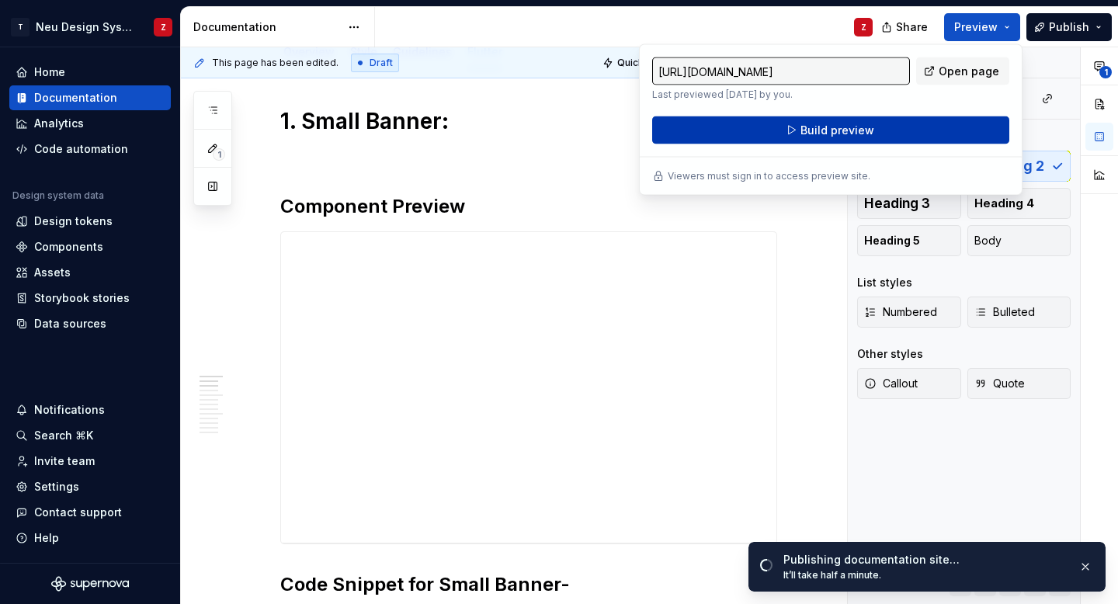
click at [861, 131] on span "Build preview" at bounding box center [837, 131] width 74 height 16
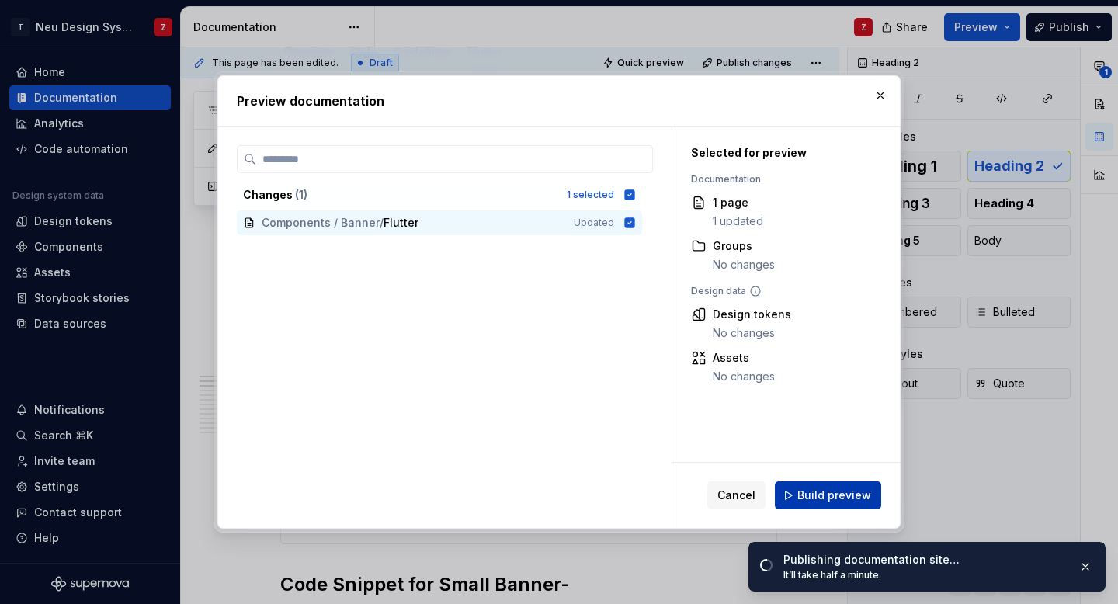
click at [826, 495] on span "Build preview" at bounding box center [834, 496] width 74 height 16
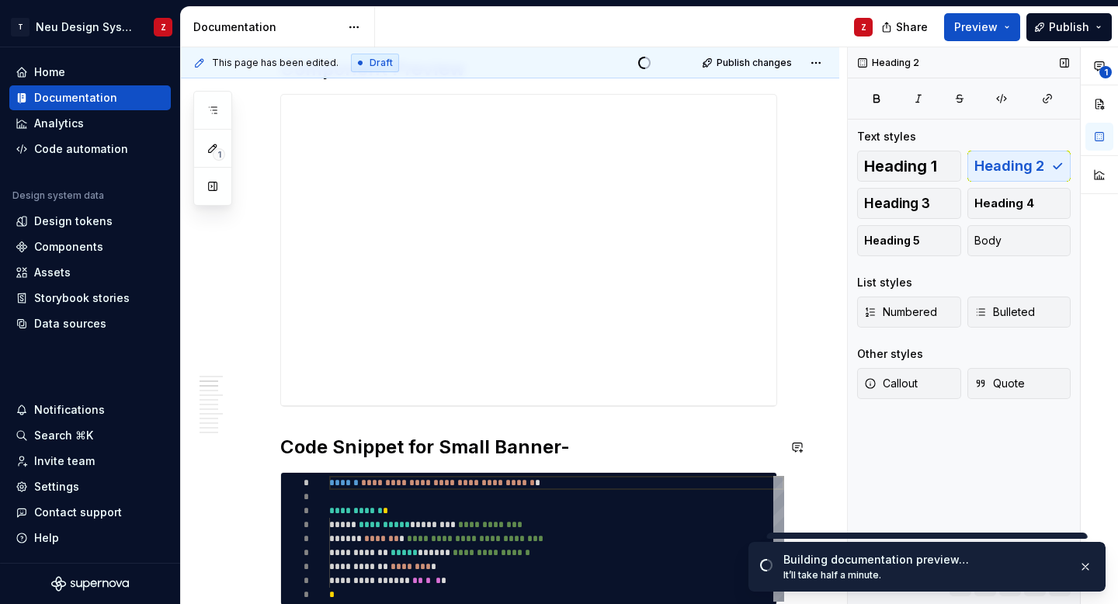
scroll to position [438, 0]
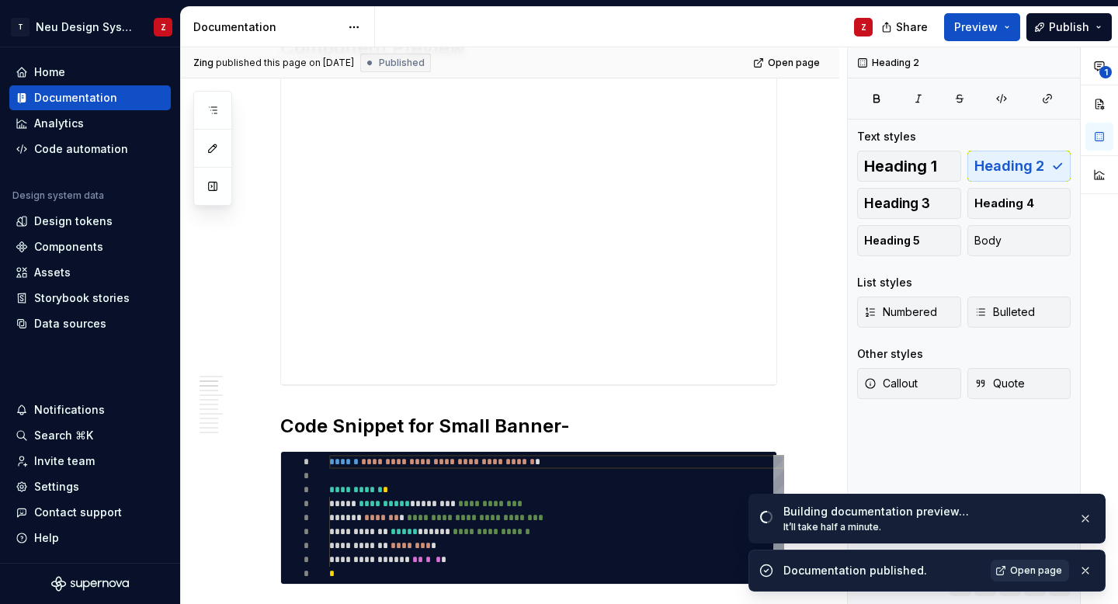
click at [1050, 567] on span "Open page" at bounding box center [1036, 570] width 52 height 12
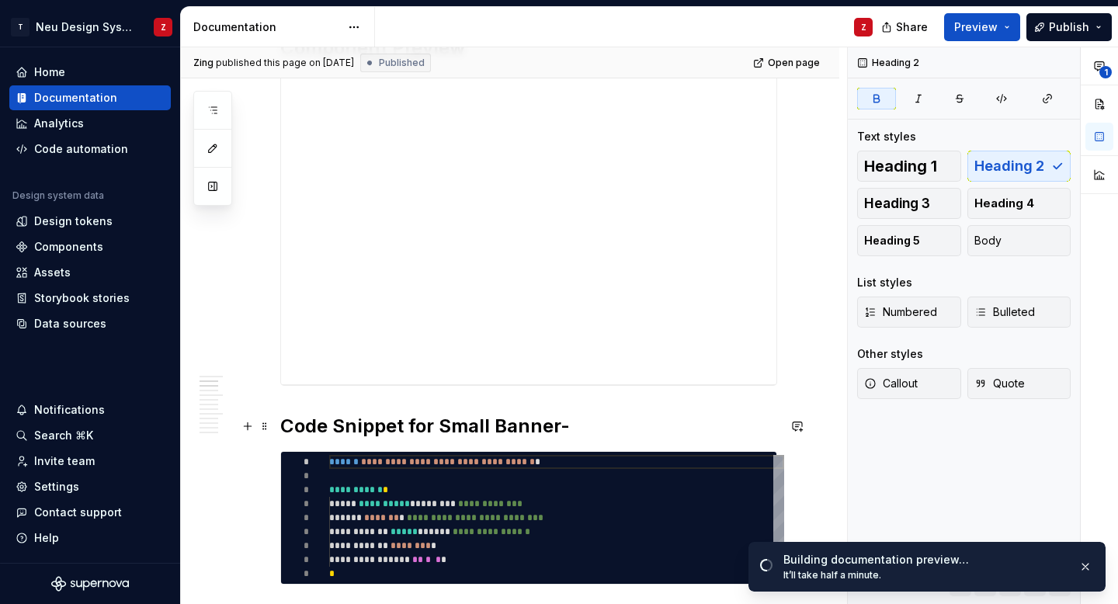
click at [386, 424] on strong "Code Snippet for Small Banner-" at bounding box center [425, 426] width 290 height 23
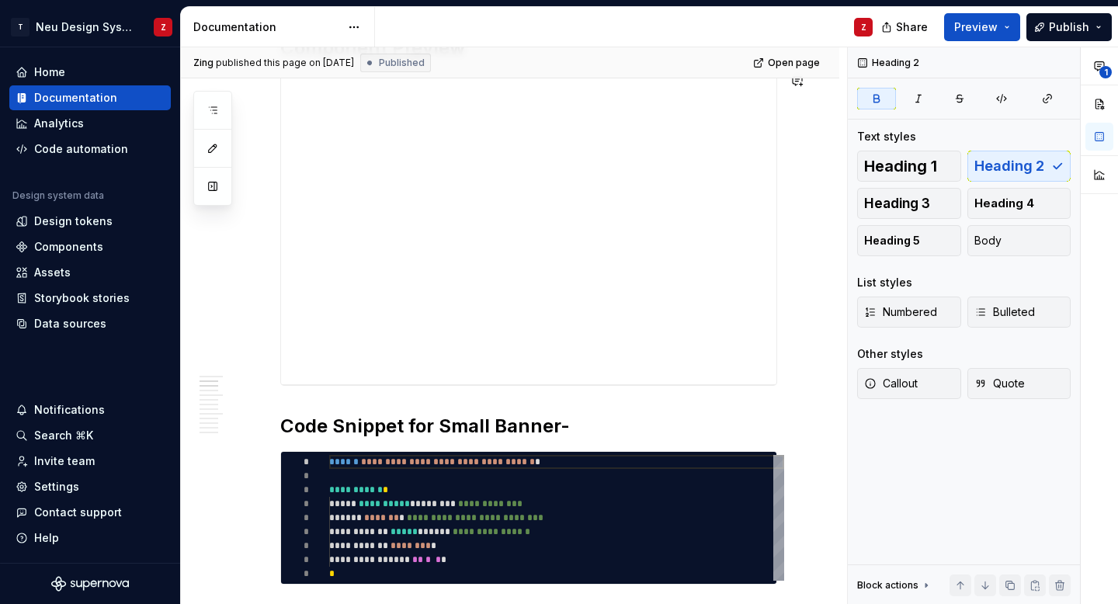
type textarea "*"
